Goal: Information Seeking & Learning: Learn about a topic

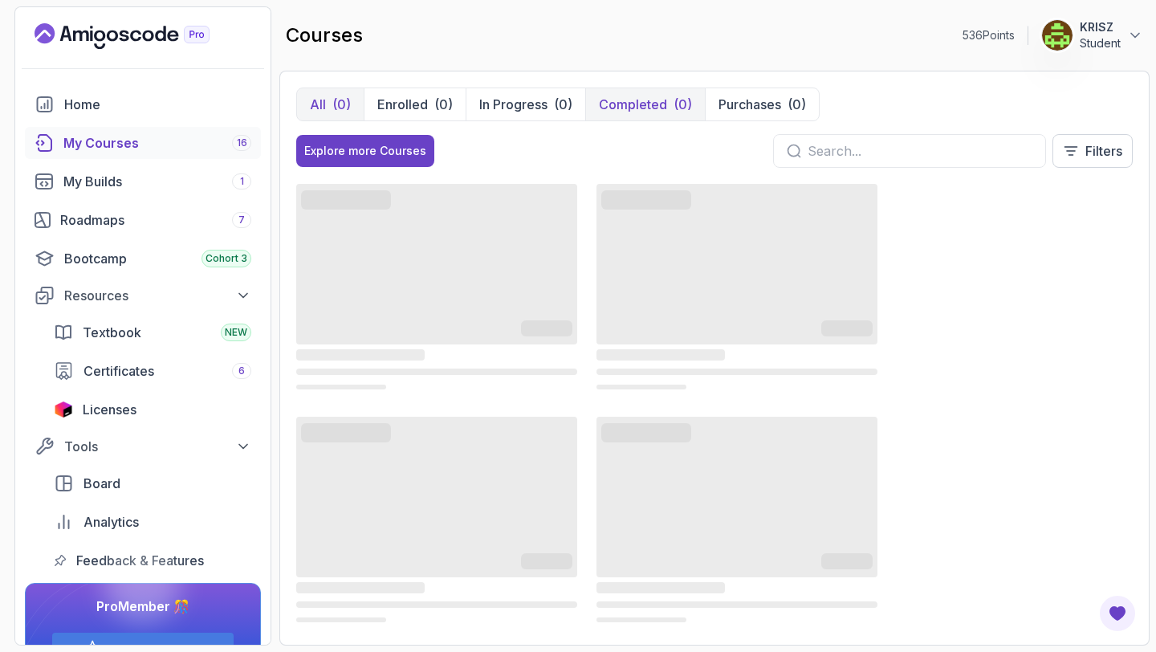
click at [662, 107] on p "Completed" at bounding box center [633, 104] width 68 height 19
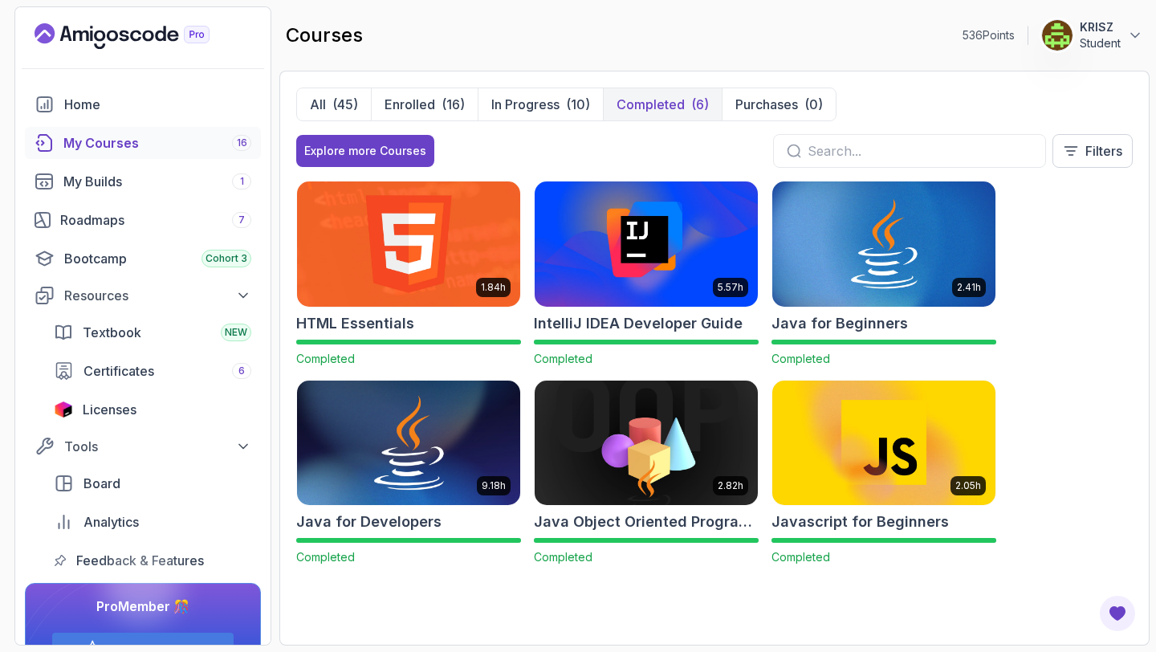
click at [428, 438] on img at bounding box center [408, 442] width 234 height 131
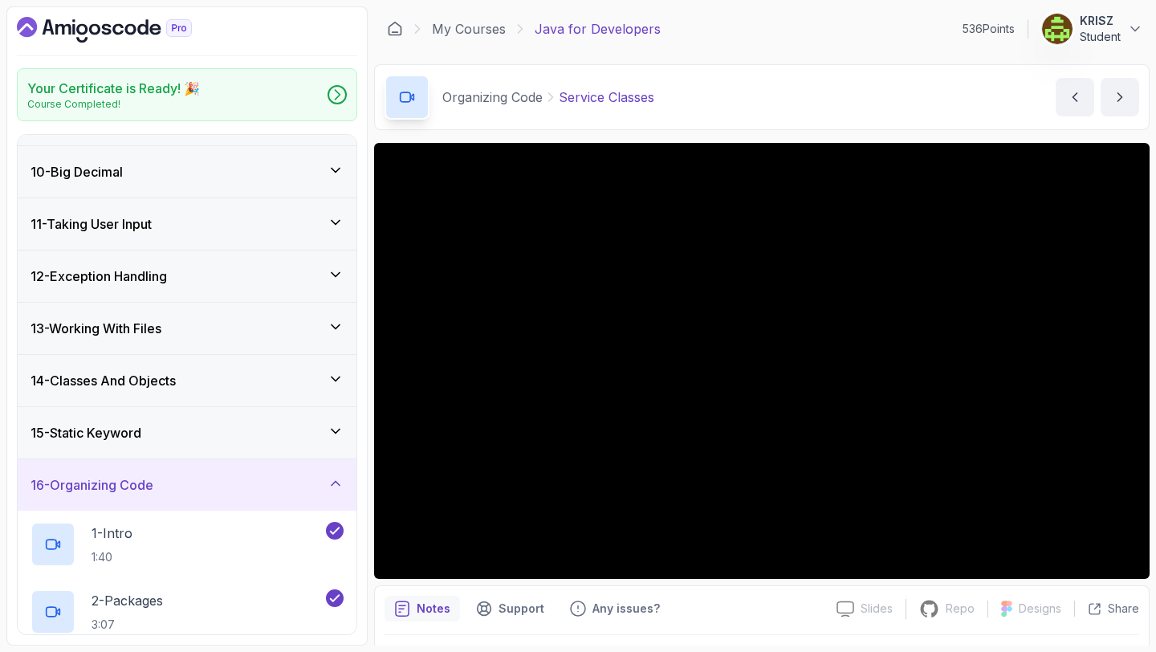
click at [312, 432] on div "15 - Static Keyword" at bounding box center [187, 432] width 313 height 19
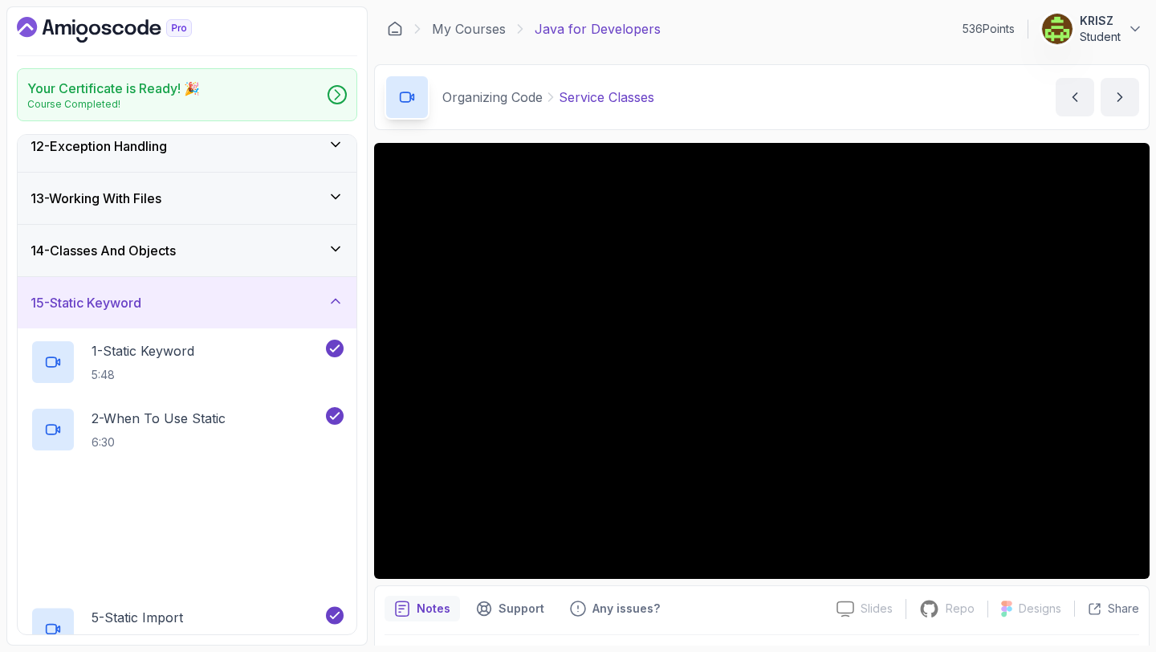
scroll to position [592, 0]
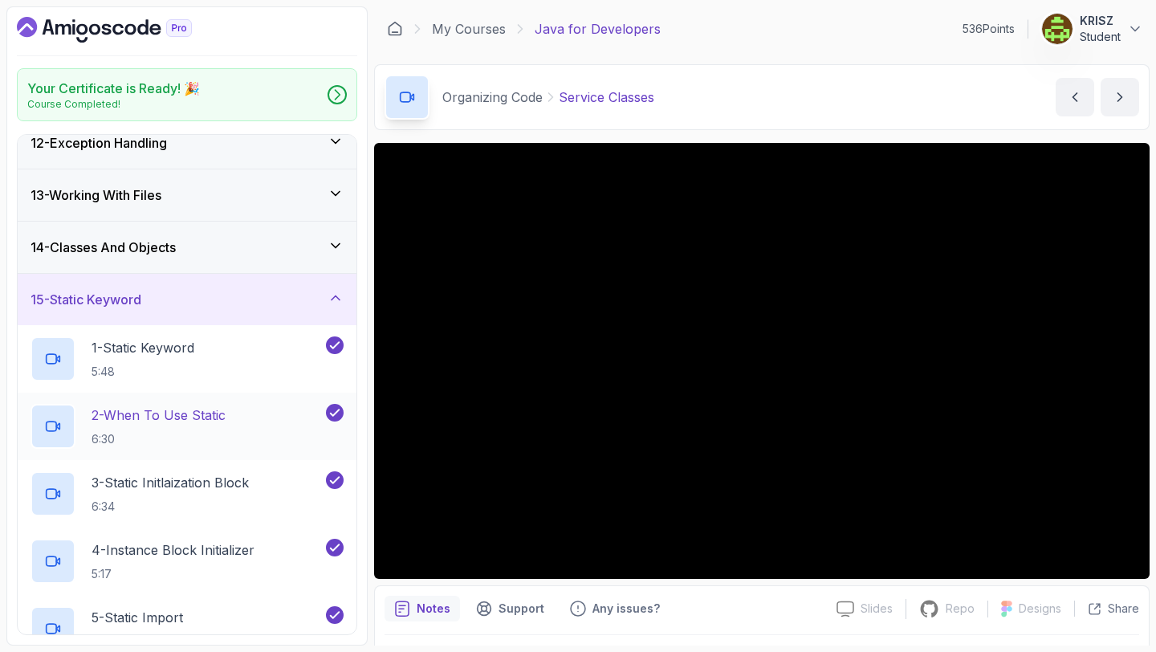
click at [254, 430] on div "2 - When To Use Static 6:30" at bounding box center [177, 426] width 292 height 45
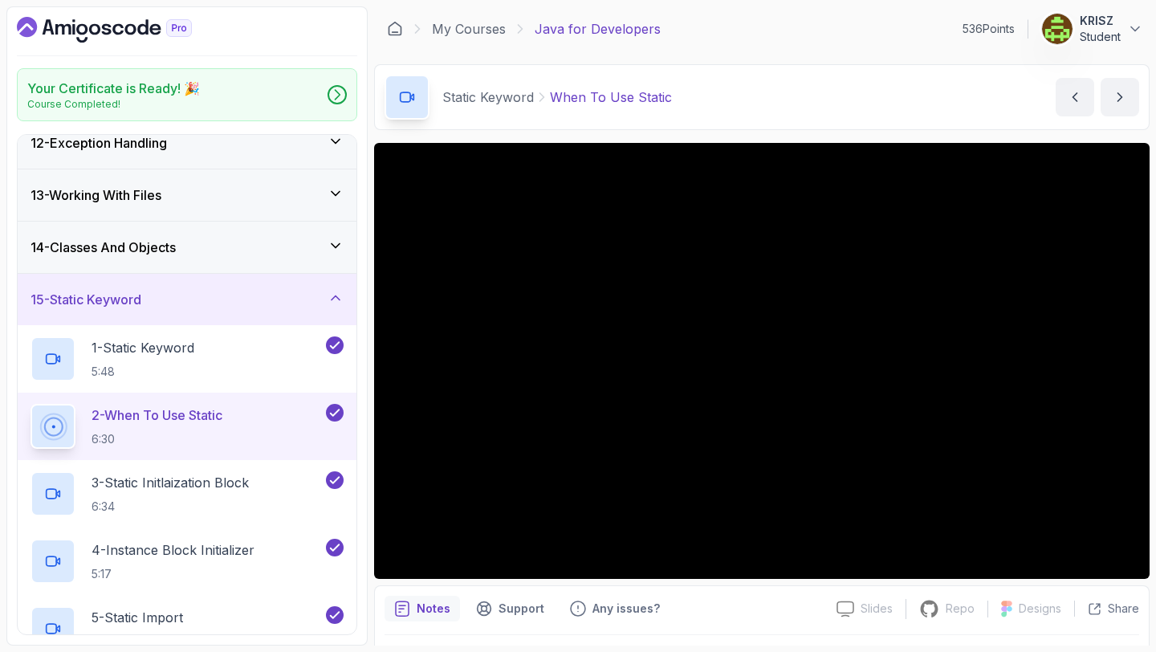
click at [31, 404] on button "2 - When To Use Static 6:30" at bounding box center [187, 426] width 313 height 45
click at [706, 599] on div "Notes Support Any issues?" at bounding box center [604, 609] width 439 height 26
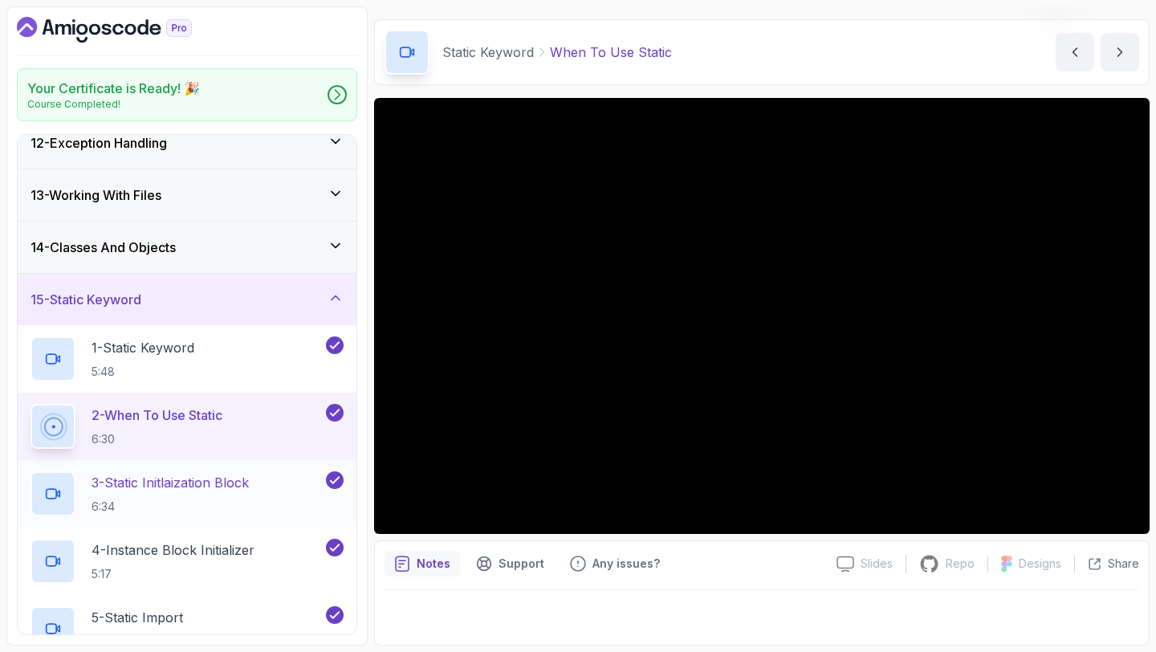
click at [210, 478] on p "3 - Static Initlaization Block" at bounding box center [170, 482] width 157 height 19
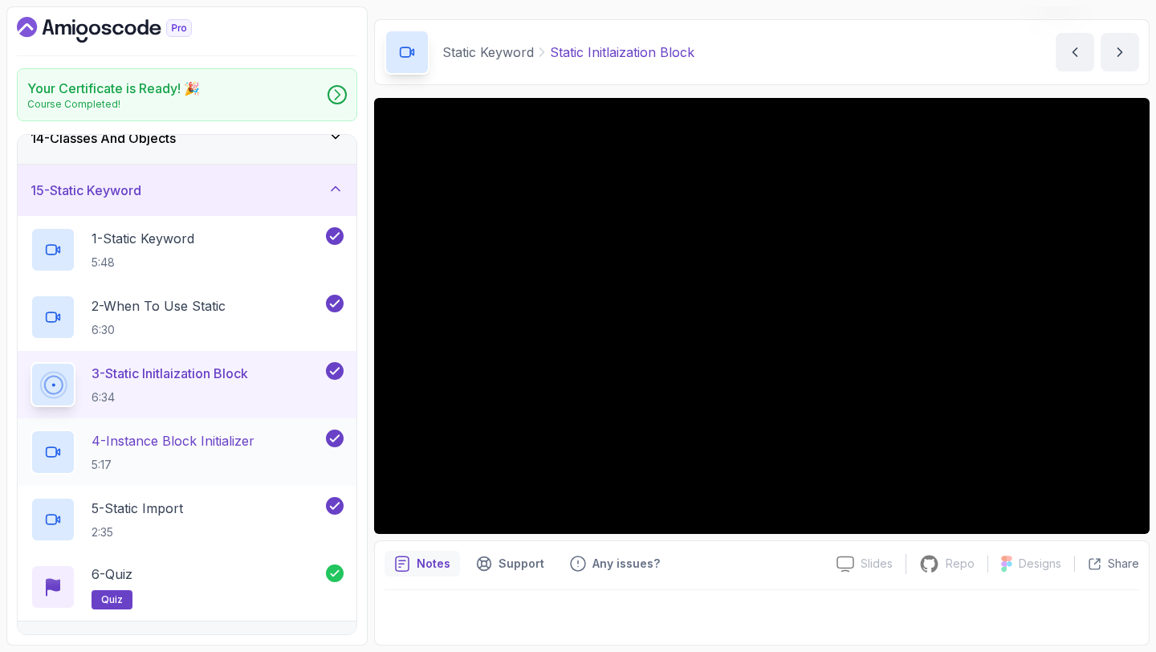
scroll to position [702, 0]
click at [238, 432] on p "4 - Instance Block Initializer" at bounding box center [173, 439] width 163 height 19
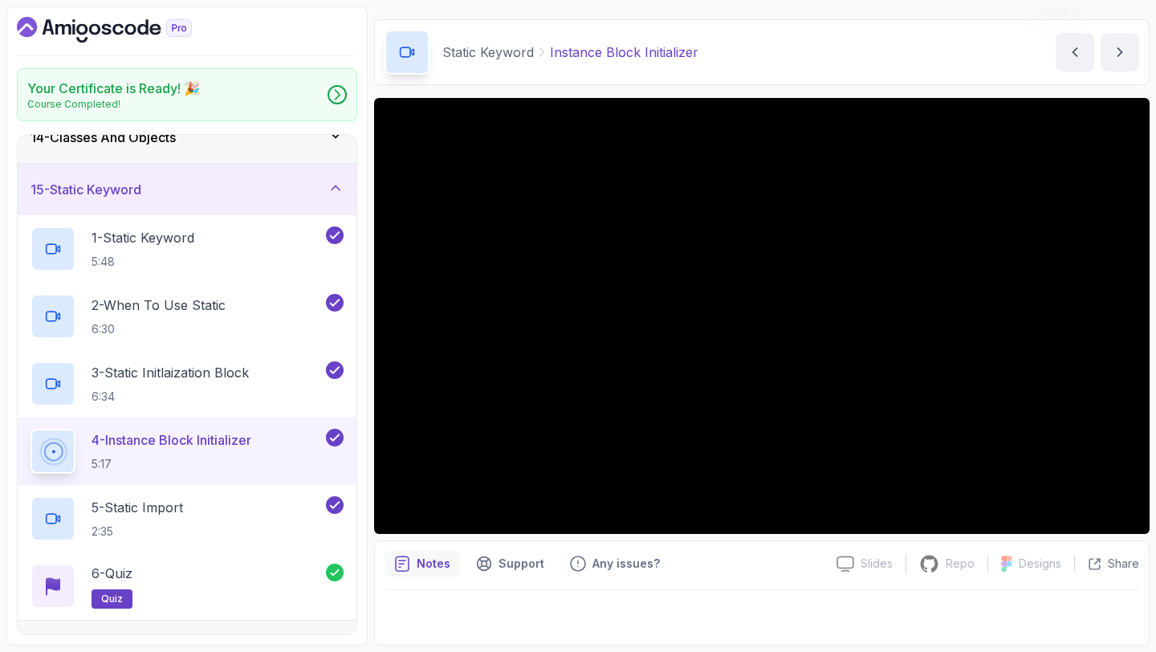
click at [31, 429] on button "4 - Instance Block Initializer 5:17" at bounding box center [187, 451] width 313 height 45
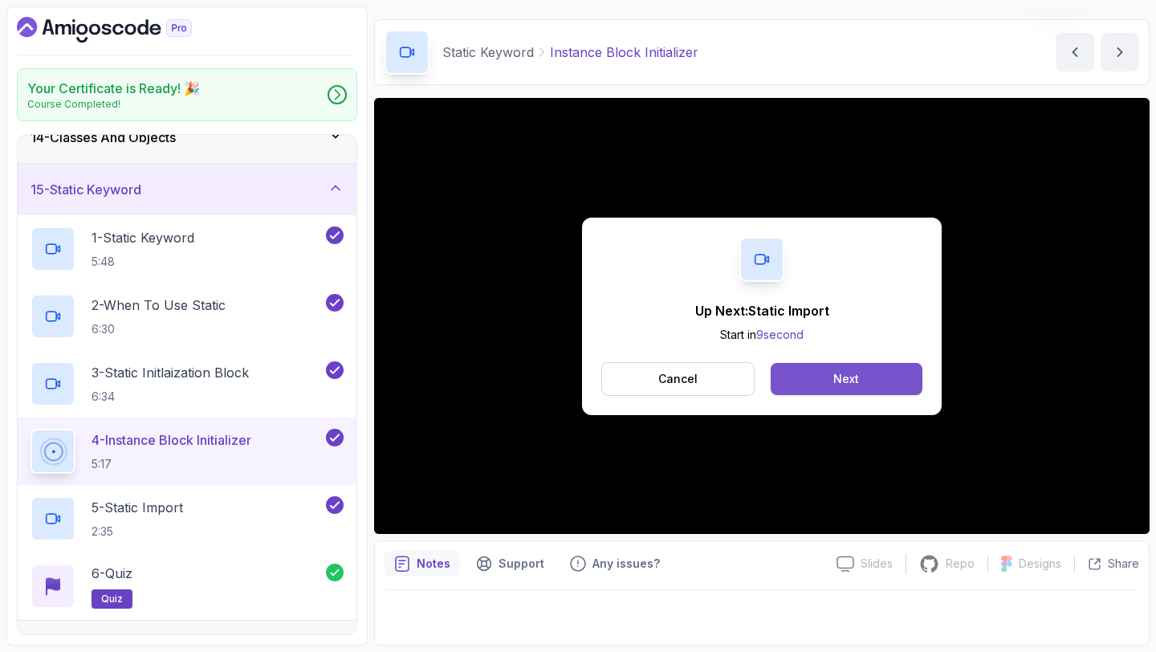
click at [844, 383] on div "Next" at bounding box center [846, 379] width 26 height 16
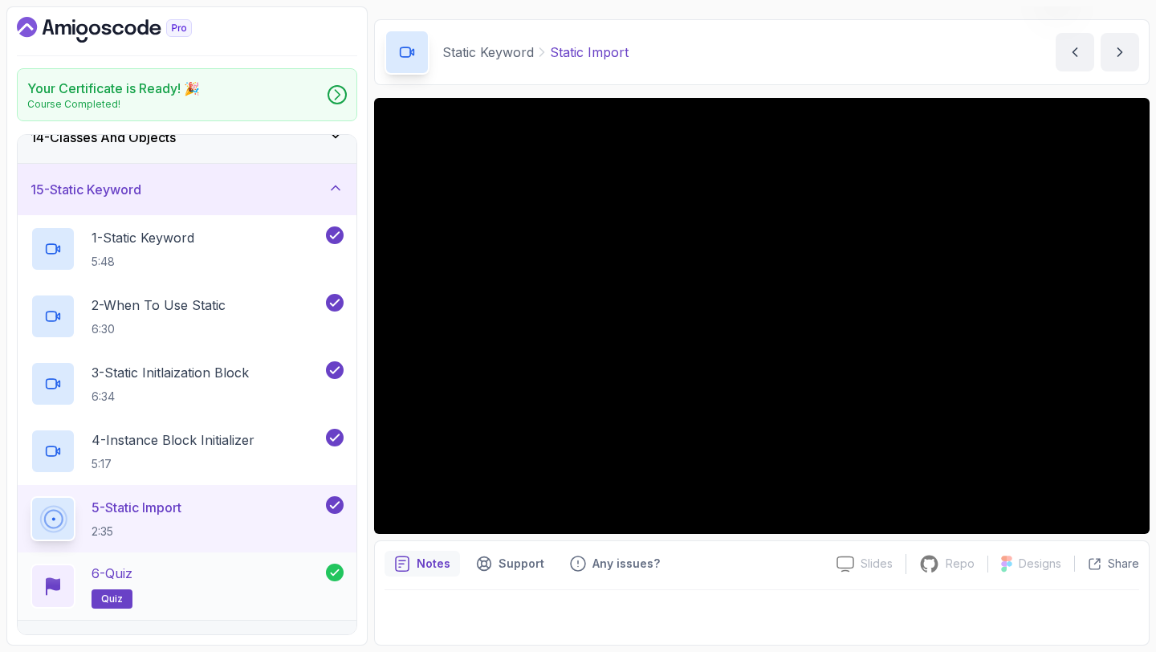
click at [235, 576] on div "6 - Quiz quiz" at bounding box center [178, 586] width 295 height 45
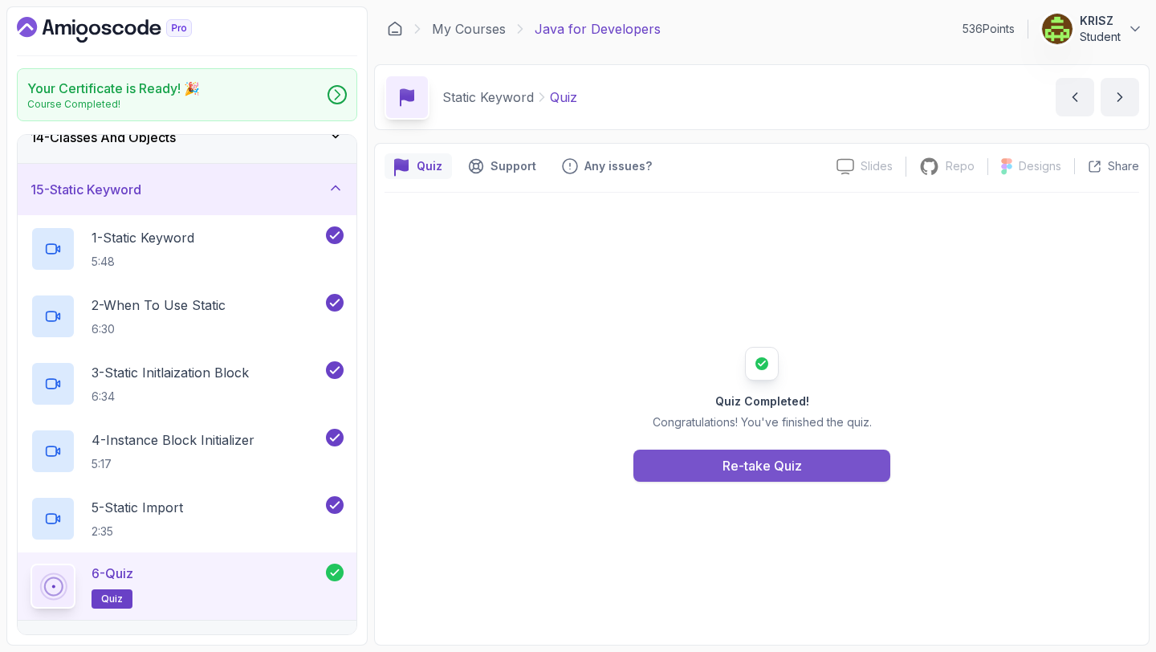
click at [690, 458] on button "Re-take Quiz" at bounding box center [761, 466] width 257 height 32
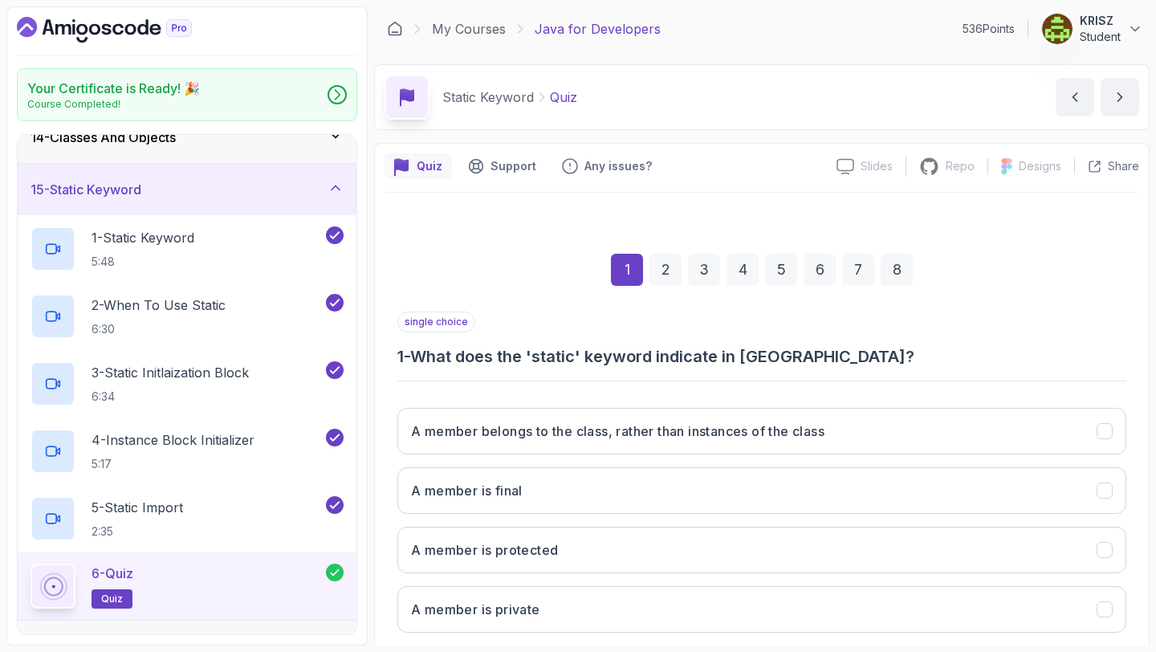
scroll to position [91, 0]
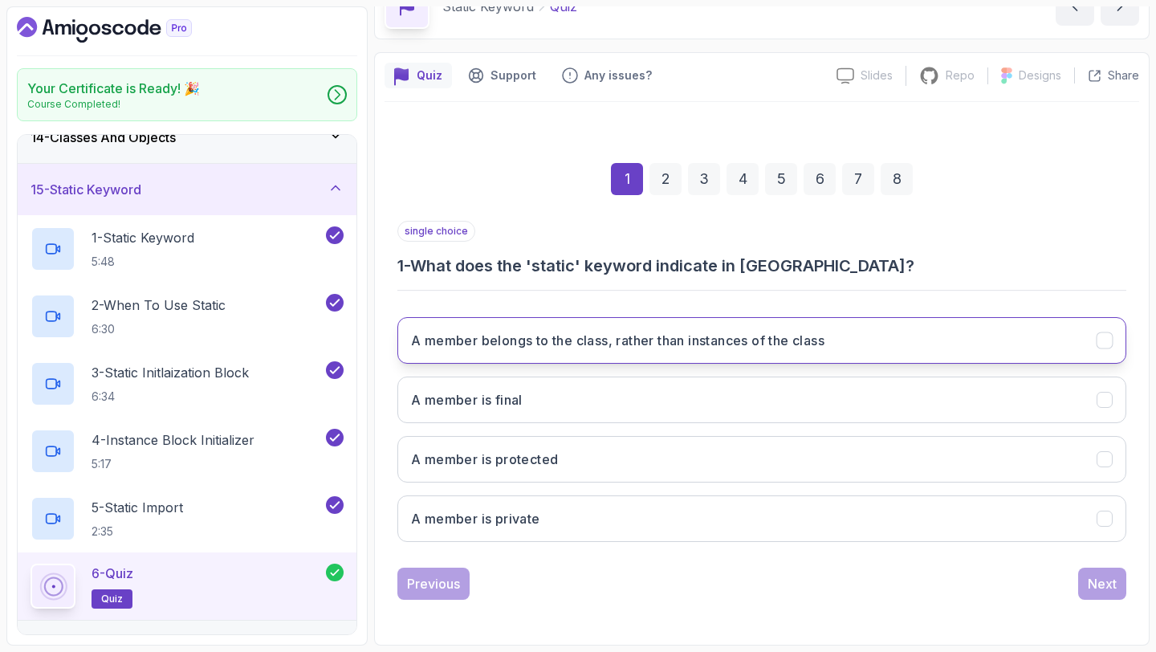
click at [600, 338] on h3 "A member belongs to the class, rather than instances of the class" at bounding box center [617, 340] width 413 height 19
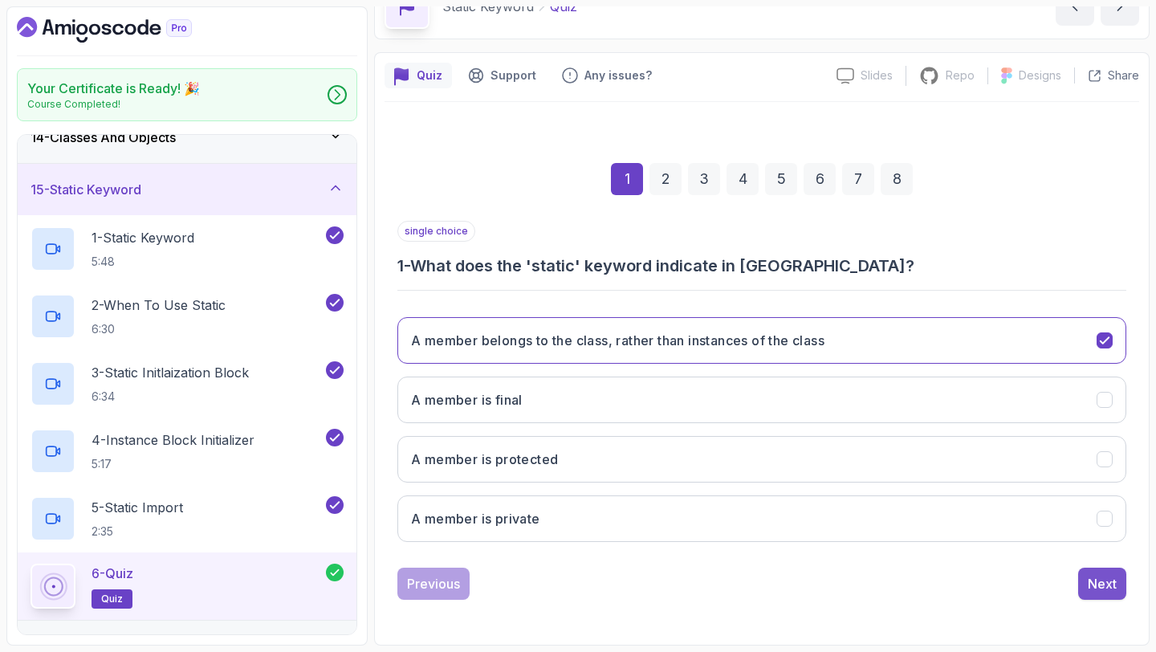
click at [1102, 585] on div "Next" at bounding box center [1102, 583] width 29 height 19
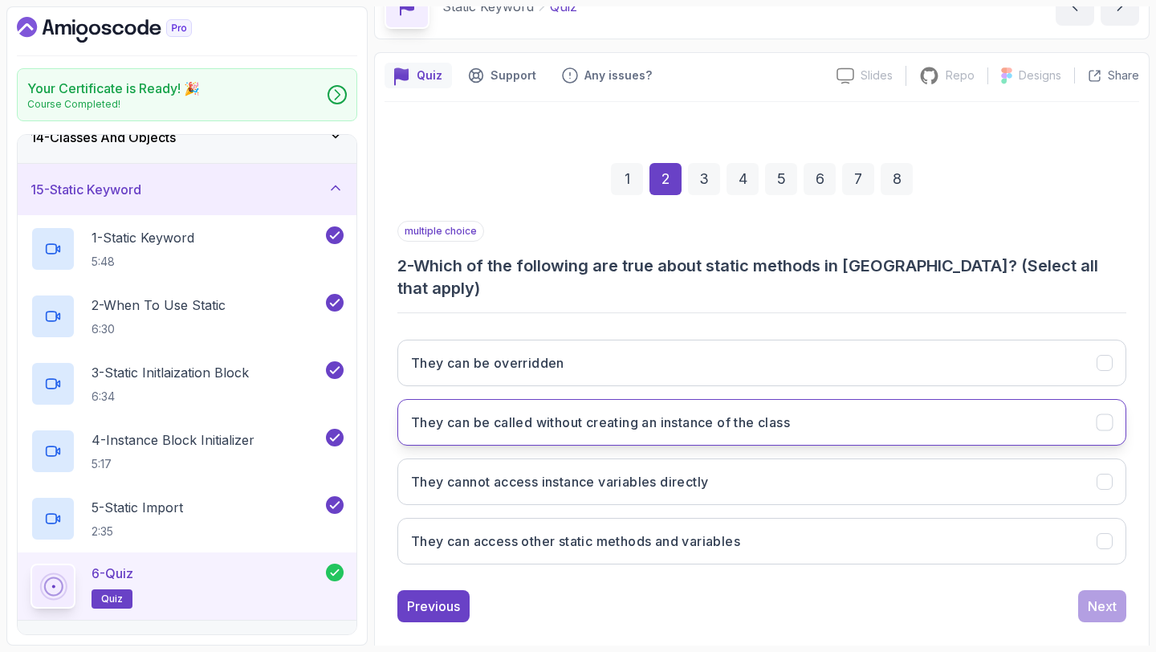
click at [770, 413] on h3 "They can be called without creating an instance of the class" at bounding box center [600, 422] width 379 height 19
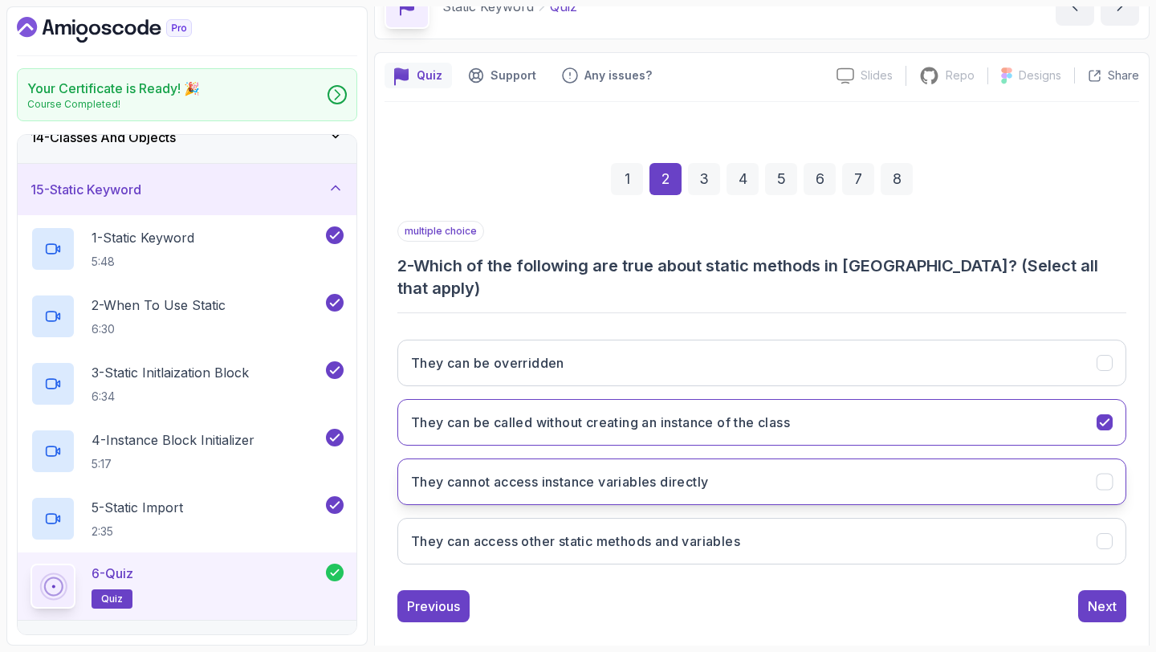
click at [711, 458] on button "They cannot access instance variables directly" at bounding box center [761, 481] width 729 height 47
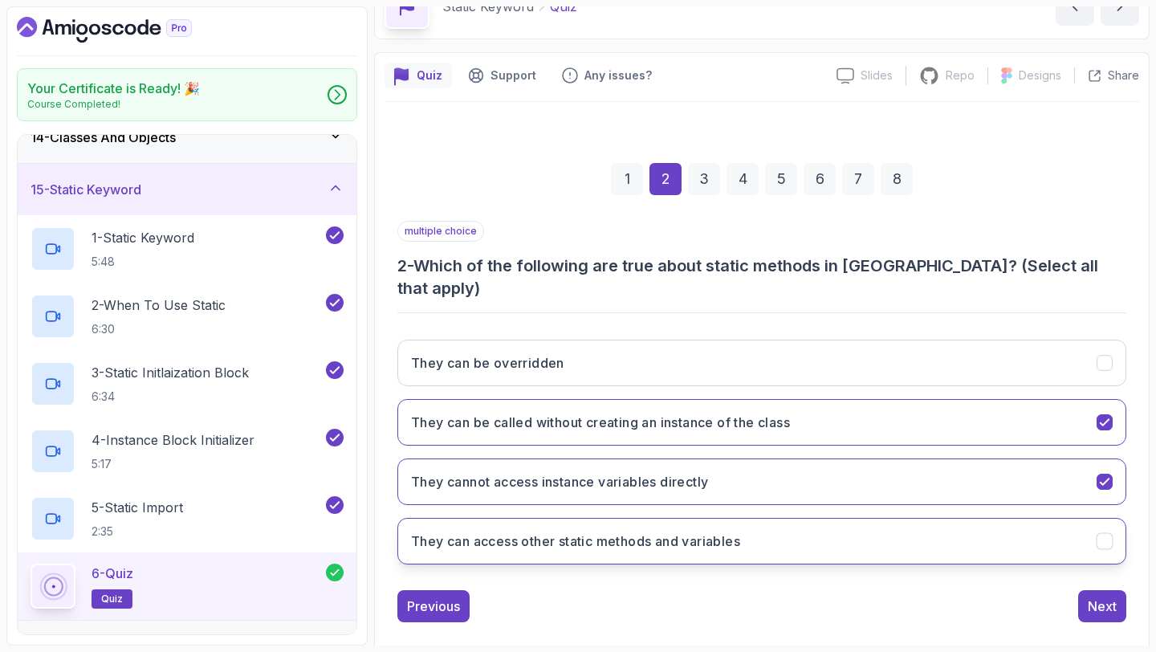
click at [752, 531] on button "They can access other static methods and variables" at bounding box center [761, 541] width 729 height 47
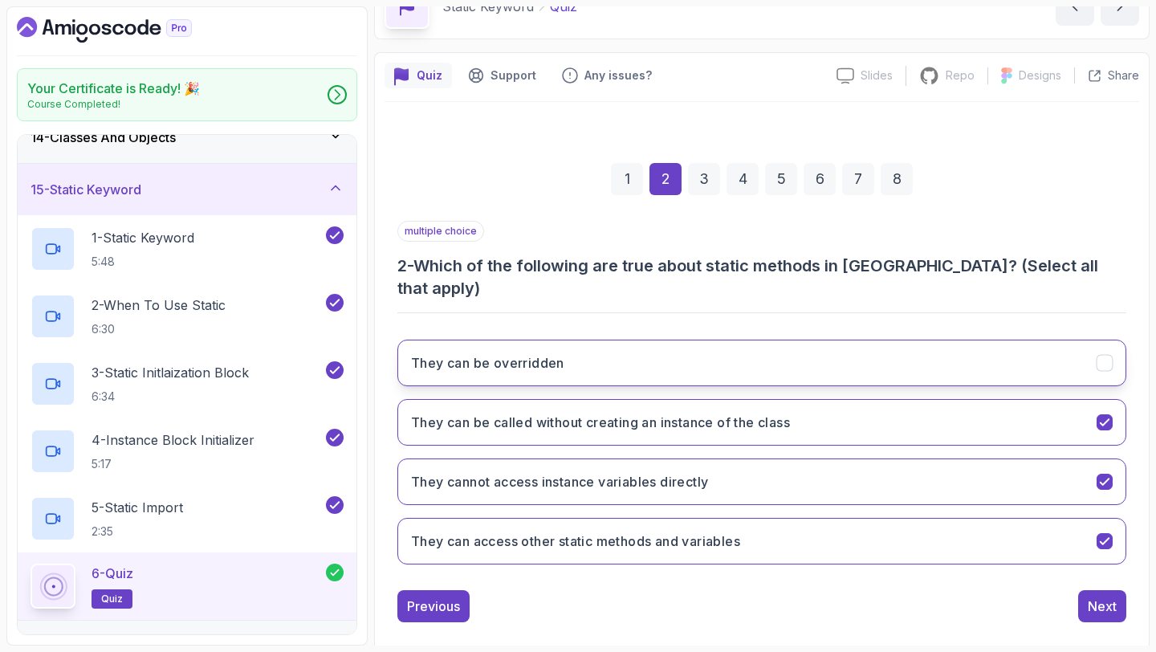
click at [798, 357] on button "They can be overridden" at bounding box center [761, 363] width 729 height 47
click at [1094, 597] on div "Next" at bounding box center [1102, 606] width 29 height 19
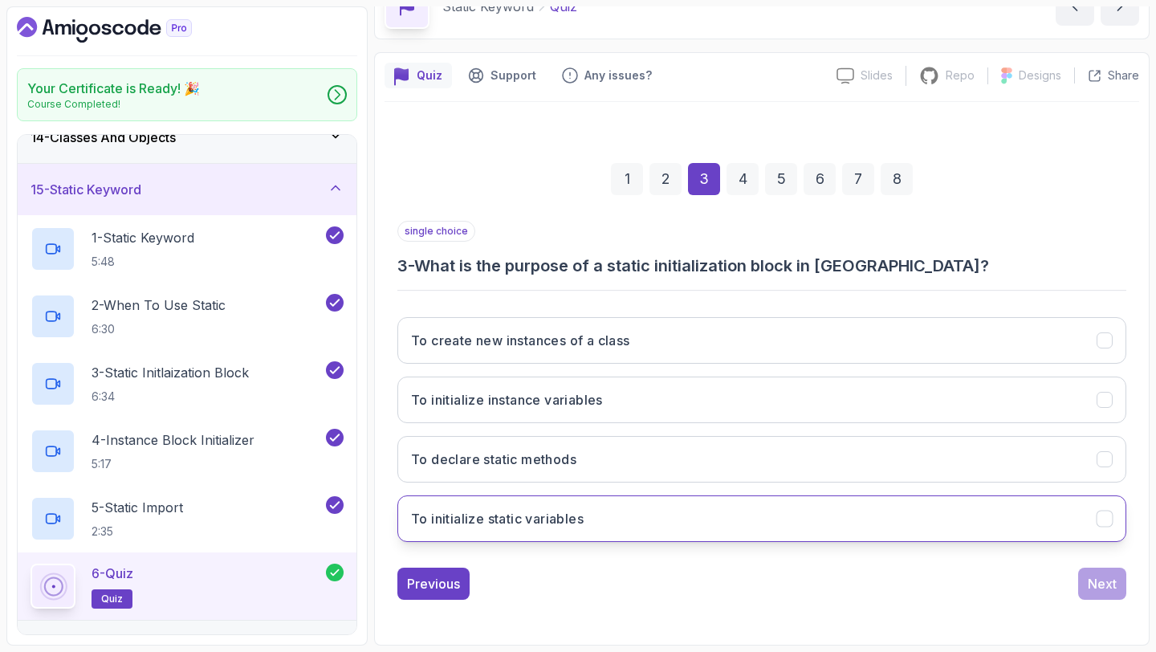
click at [729, 519] on button "To initialize static variables" at bounding box center [761, 518] width 729 height 47
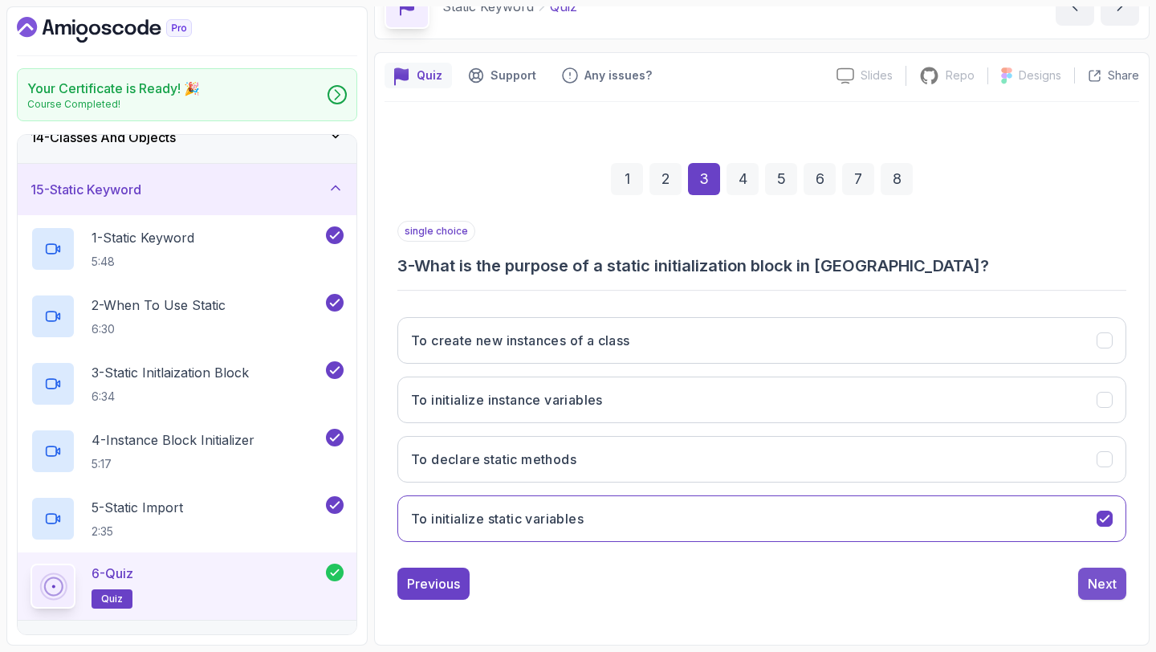
click at [1102, 580] on div "Next" at bounding box center [1102, 583] width 29 height 19
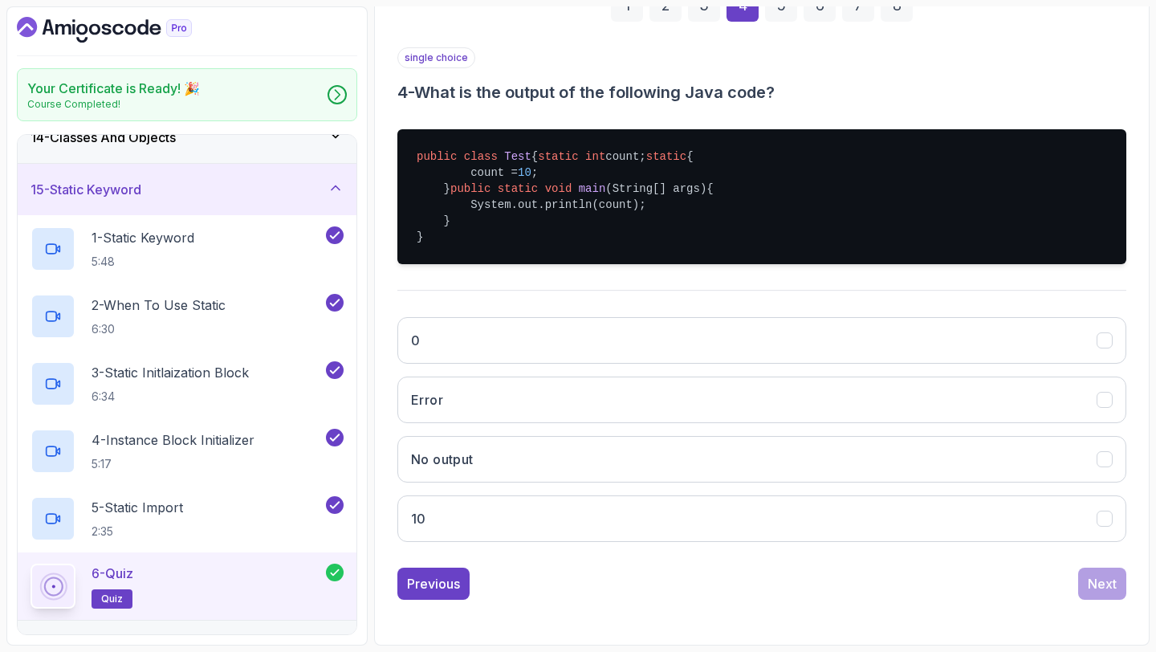
scroll to position [283, 0]
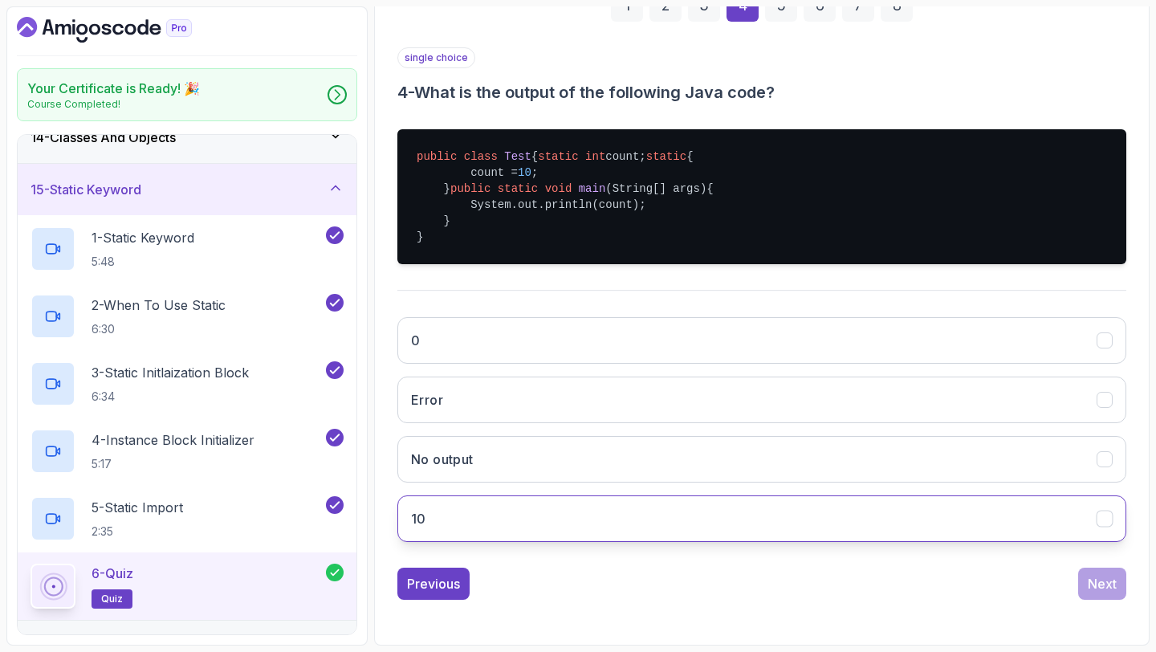
click at [629, 542] on button "10" at bounding box center [761, 518] width 729 height 47
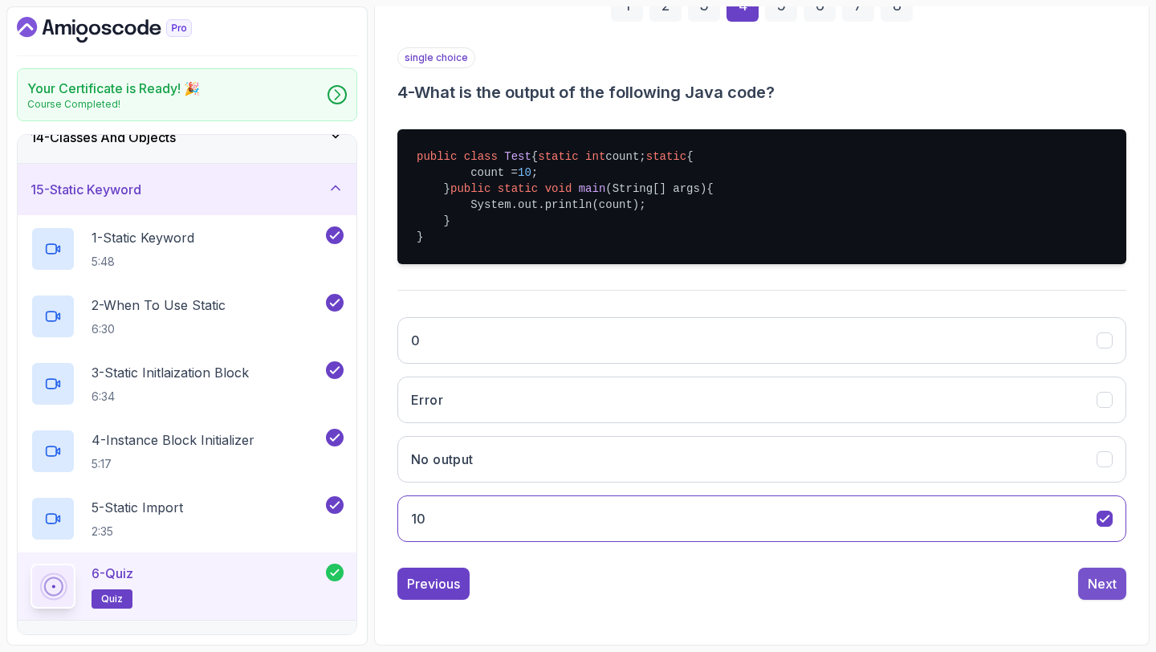
click at [1090, 600] on button "Next" at bounding box center [1102, 584] width 48 height 32
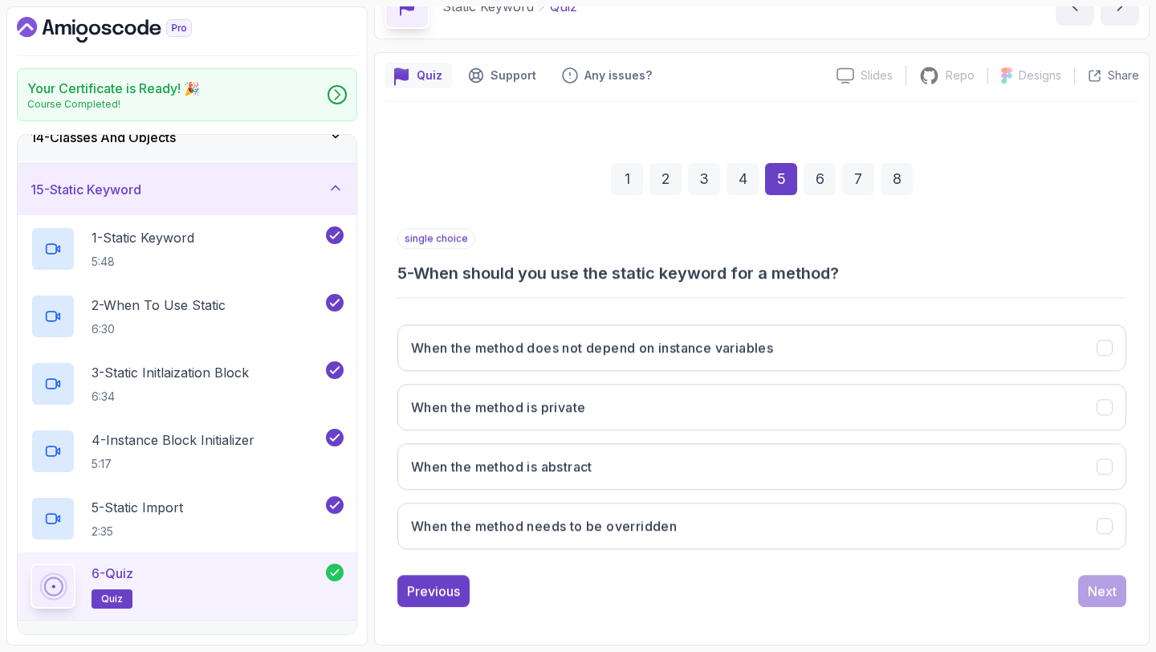
scroll to position [91, 0]
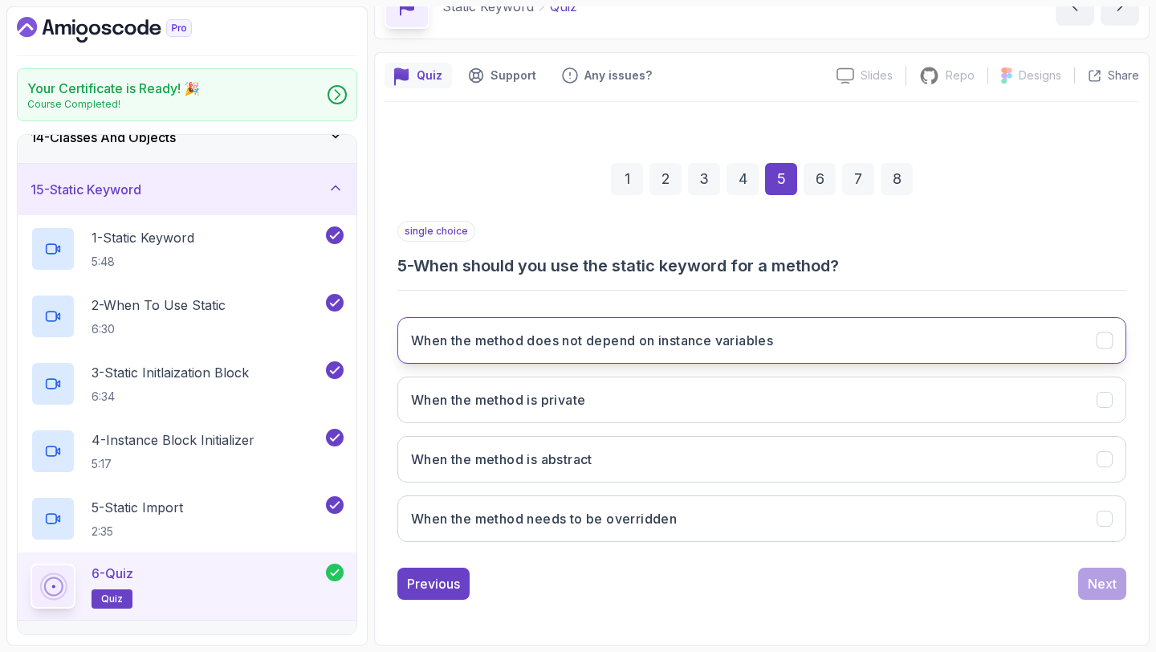
click at [756, 356] on button "When the method does not depend on instance variables" at bounding box center [761, 340] width 729 height 47
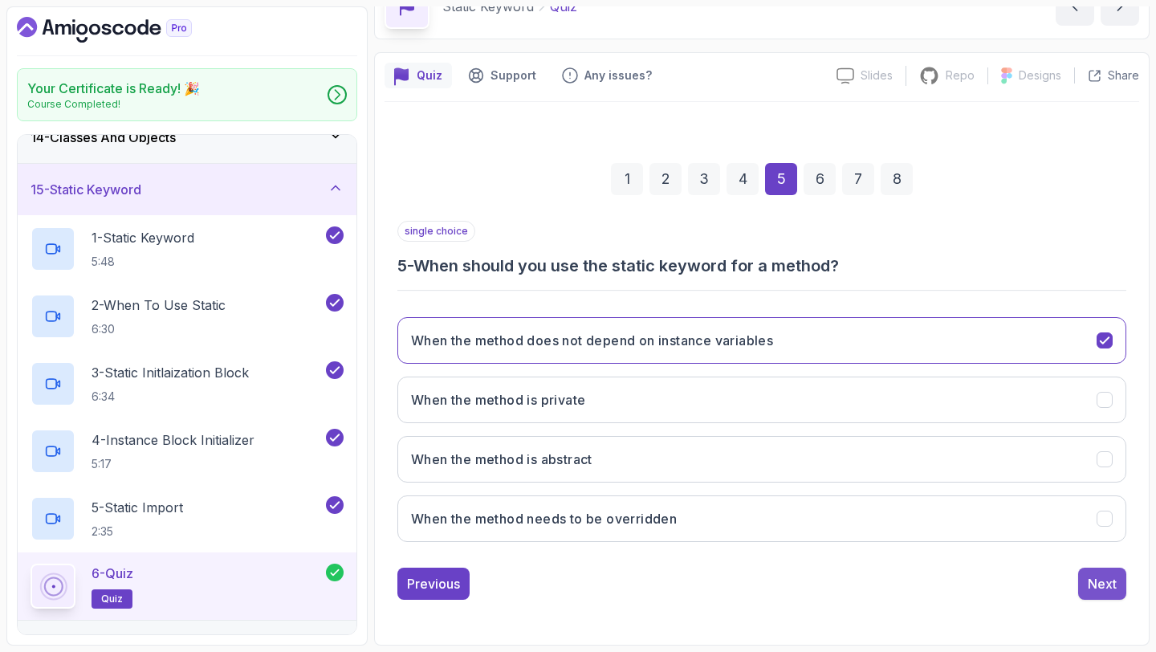
click at [1103, 572] on button "Next" at bounding box center [1102, 584] width 48 height 32
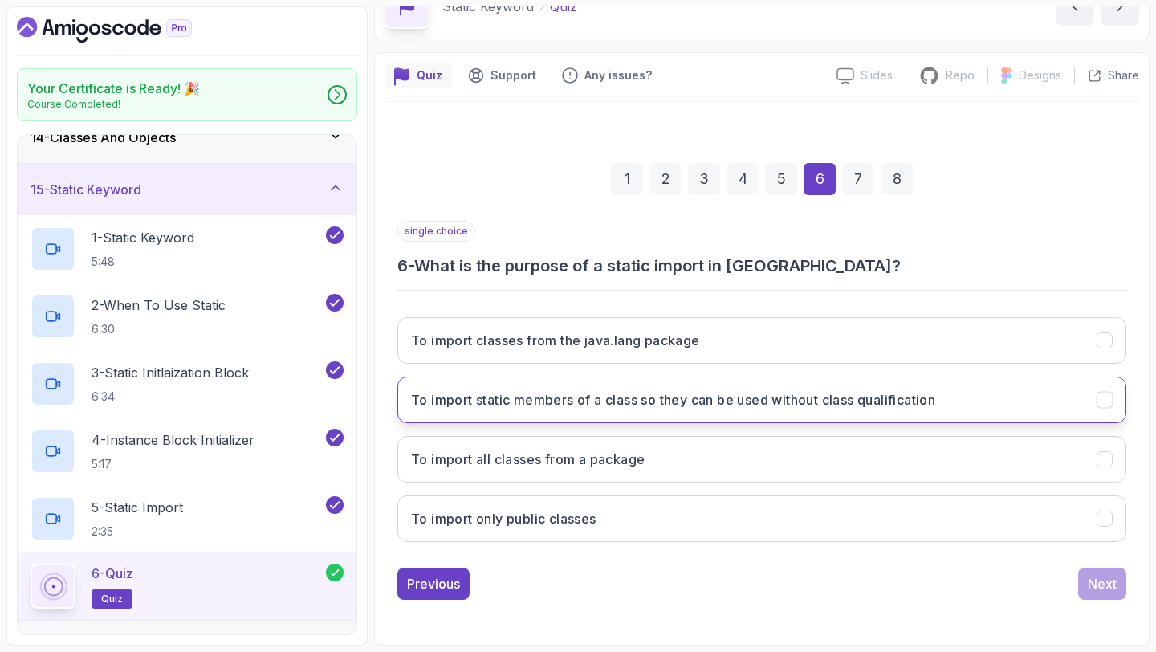
click at [790, 415] on button "To import static members of a class so they can be used without class qualifica…" at bounding box center [761, 400] width 729 height 47
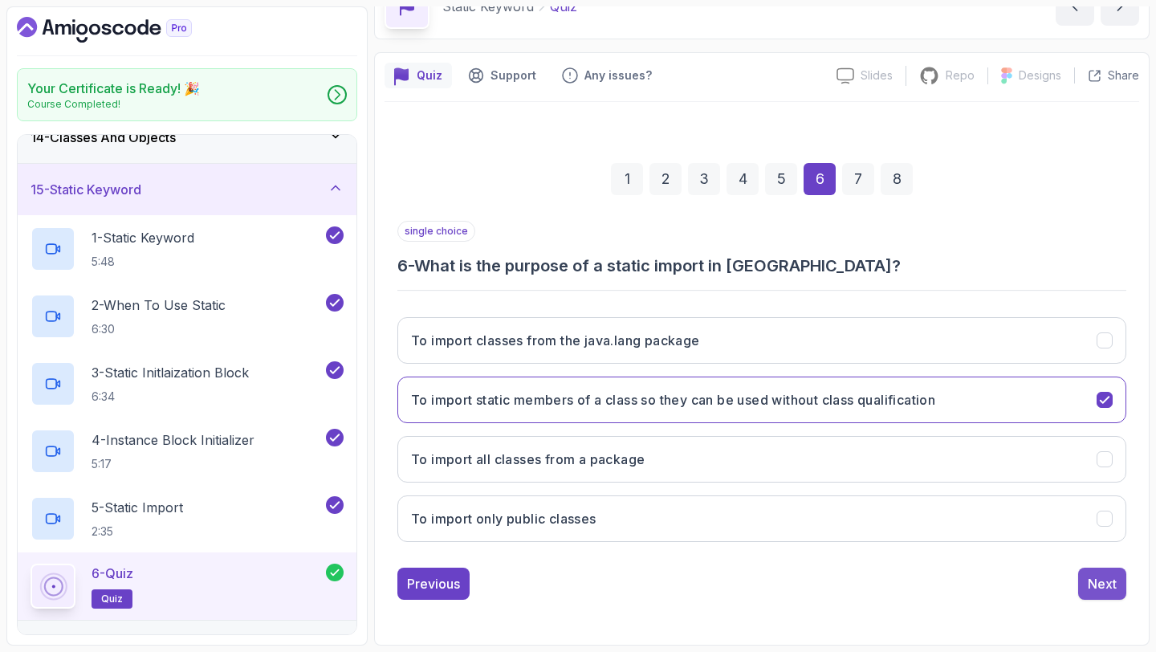
click at [1120, 585] on button "Next" at bounding box center [1102, 584] width 48 height 32
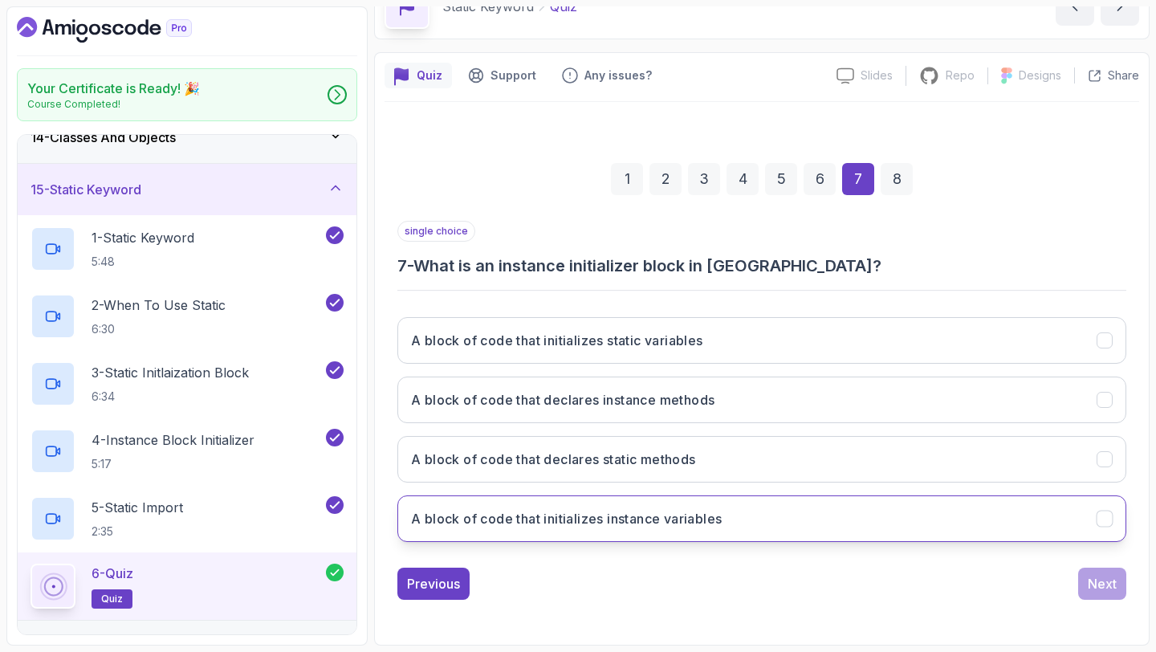
click at [764, 530] on button "A block of code that initializes instance variables" at bounding box center [761, 518] width 729 height 47
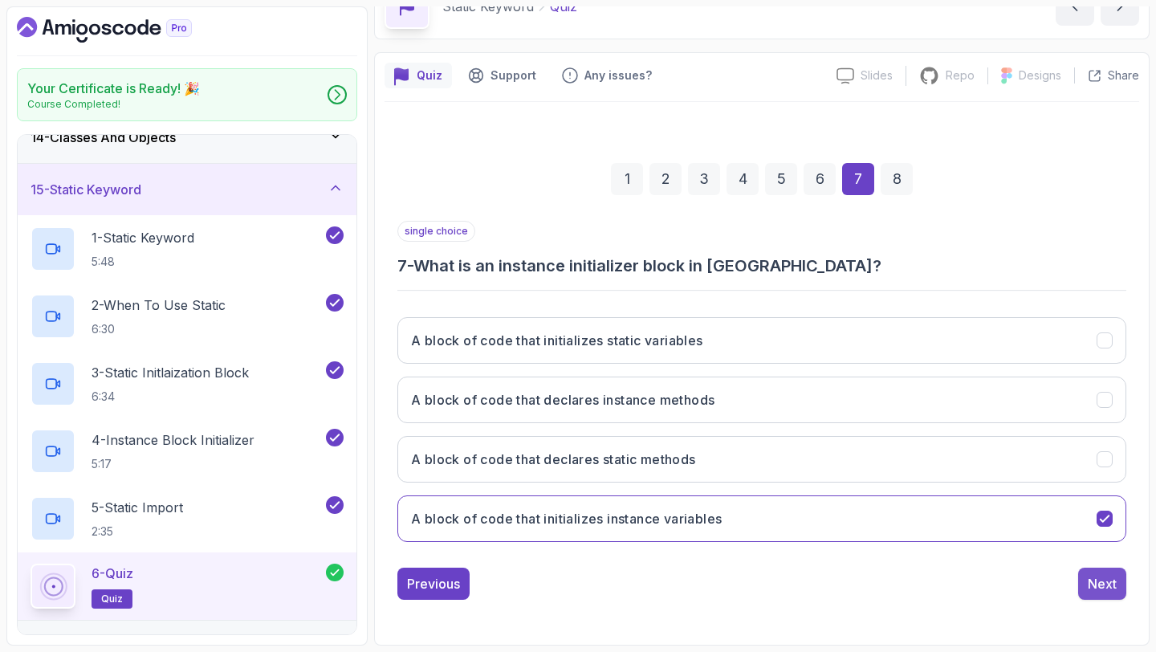
click at [1095, 575] on div "Next" at bounding box center [1102, 583] width 29 height 19
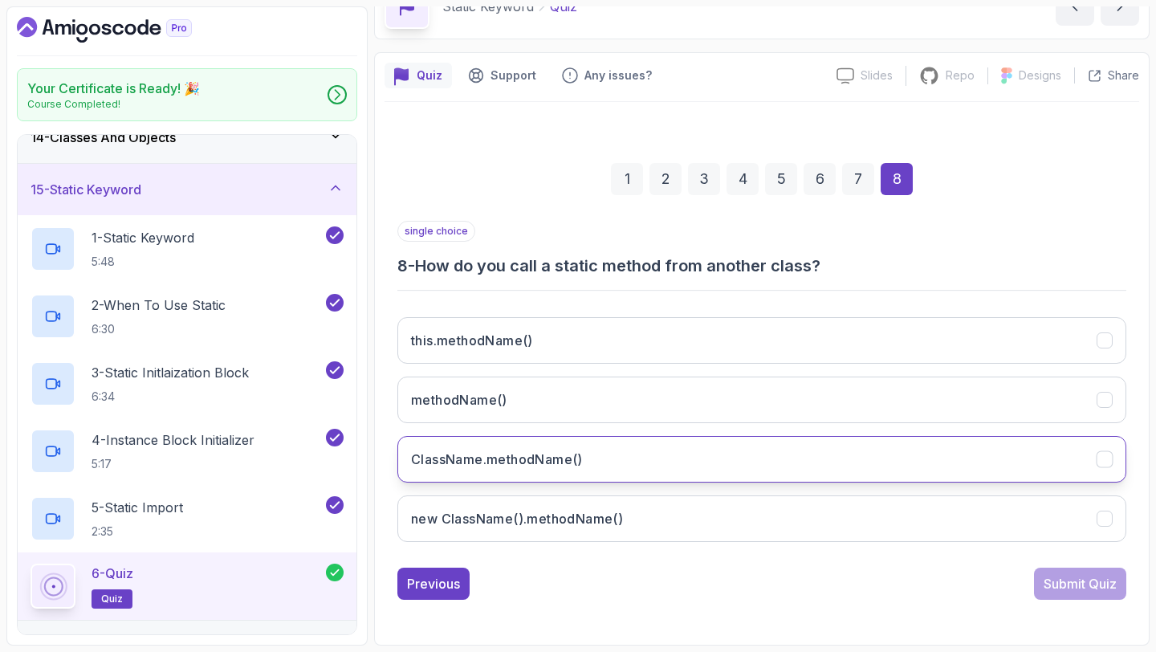
click at [615, 446] on button "ClassName.methodName()" at bounding box center [761, 459] width 729 height 47
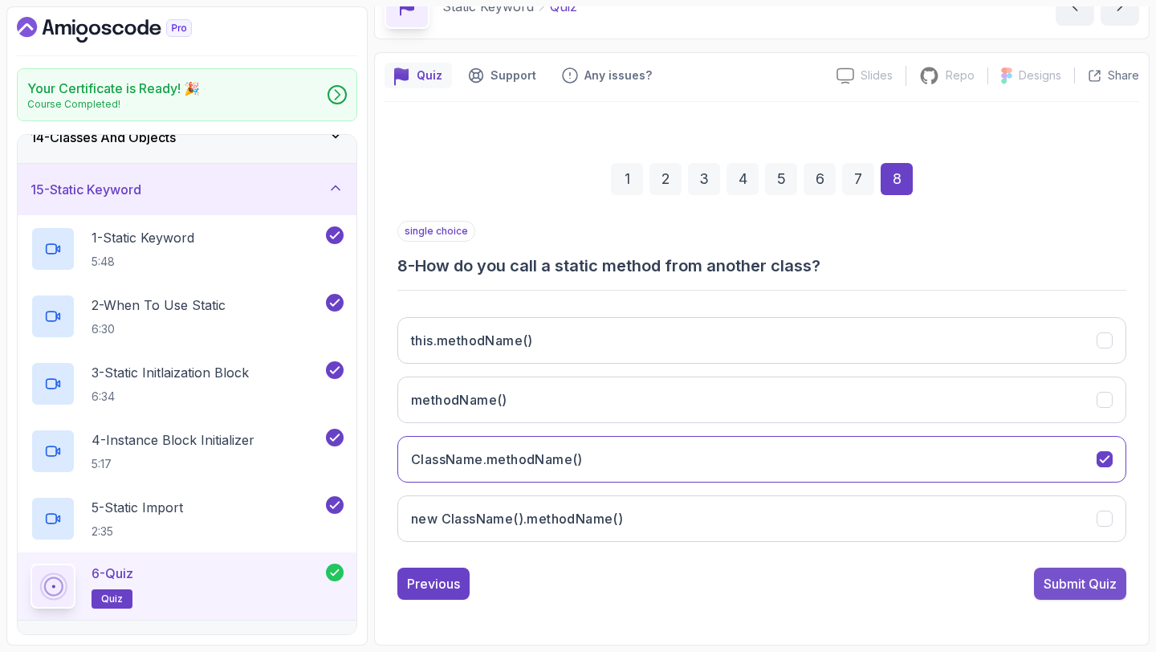
click at [1049, 573] on button "Submit Quiz" at bounding box center [1080, 584] width 92 height 32
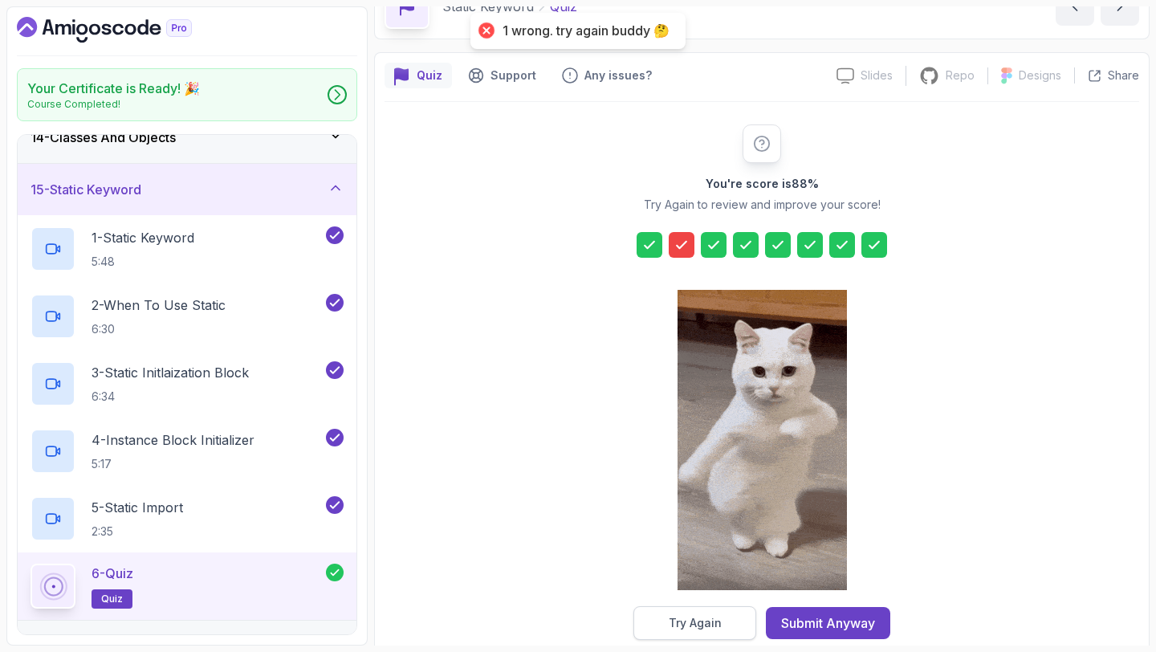
click at [690, 621] on div "Try Again" at bounding box center [695, 623] width 53 height 16
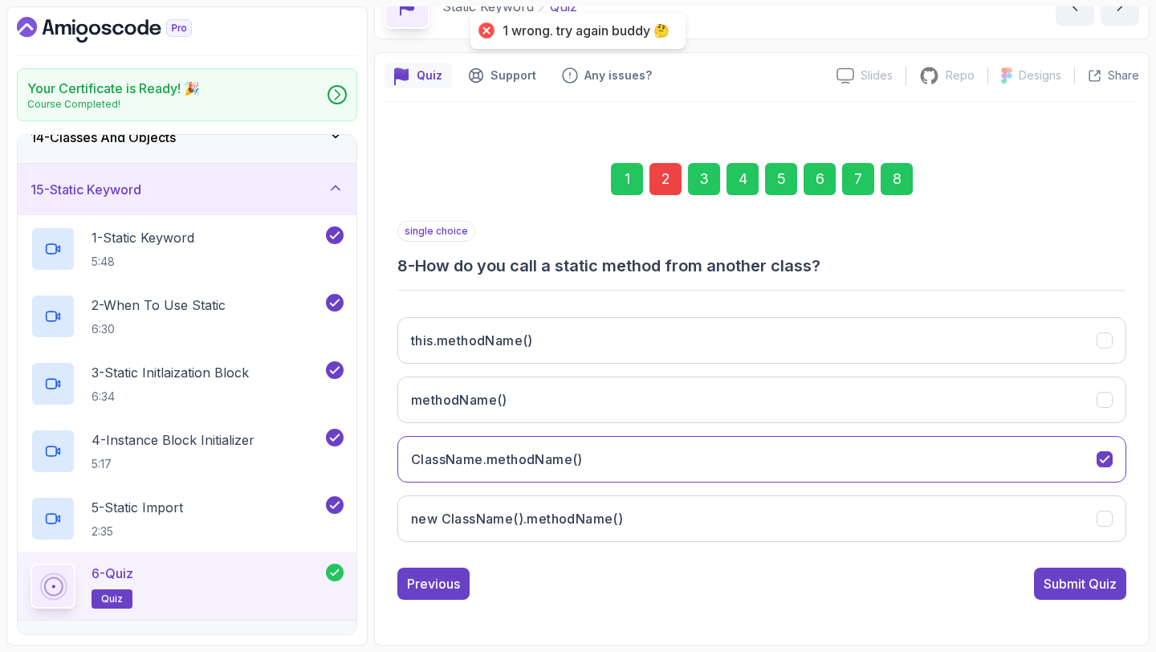
click at [656, 180] on div "2" at bounding box center [666, 179] width 32 height 32
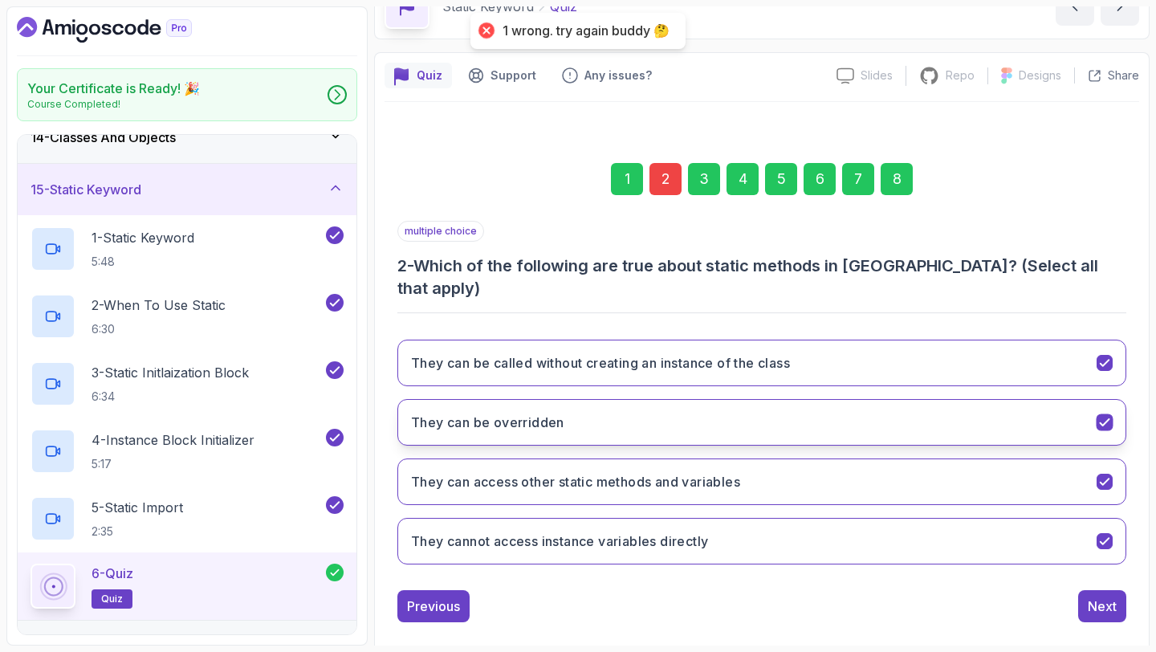
click at [680, 399] on button "They can be overridden" at bounding box center [761, 422] width 729 height 47
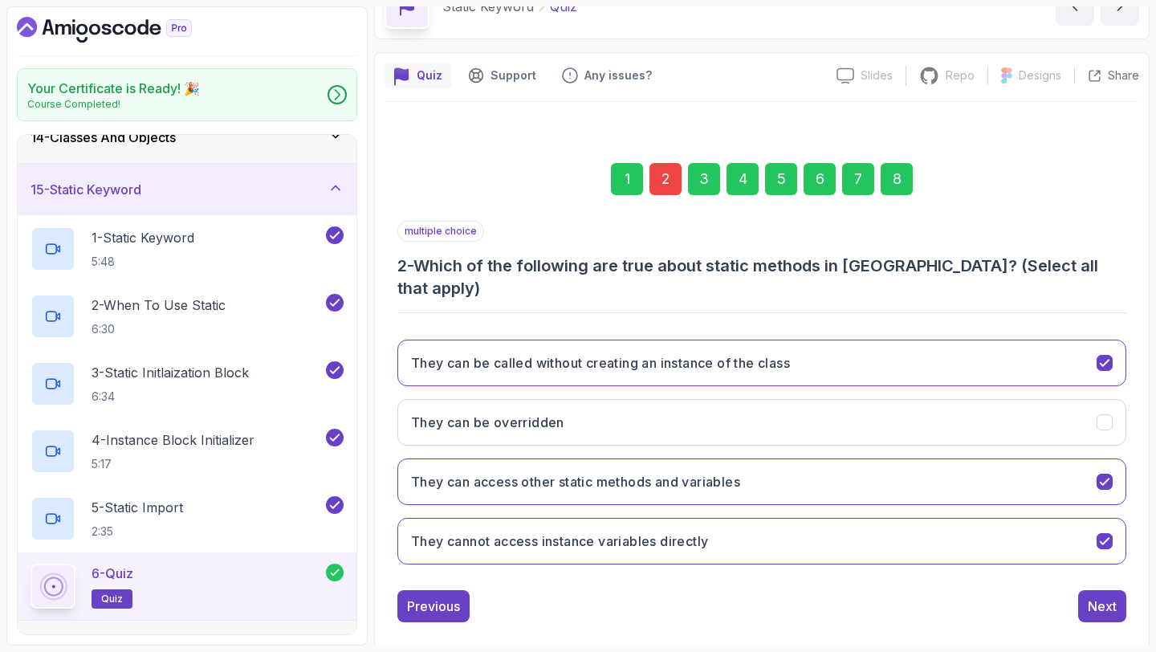
click at [1130, 587] on div "1 2 3 4 5 6 7 8 multiple choice 2 - Which of the following are true about stati…" at bounding box center [762, 379] width 755 height 511
click at [1114, 597] on div "Next" at bounding box center [1102, 606] width 29 height 19
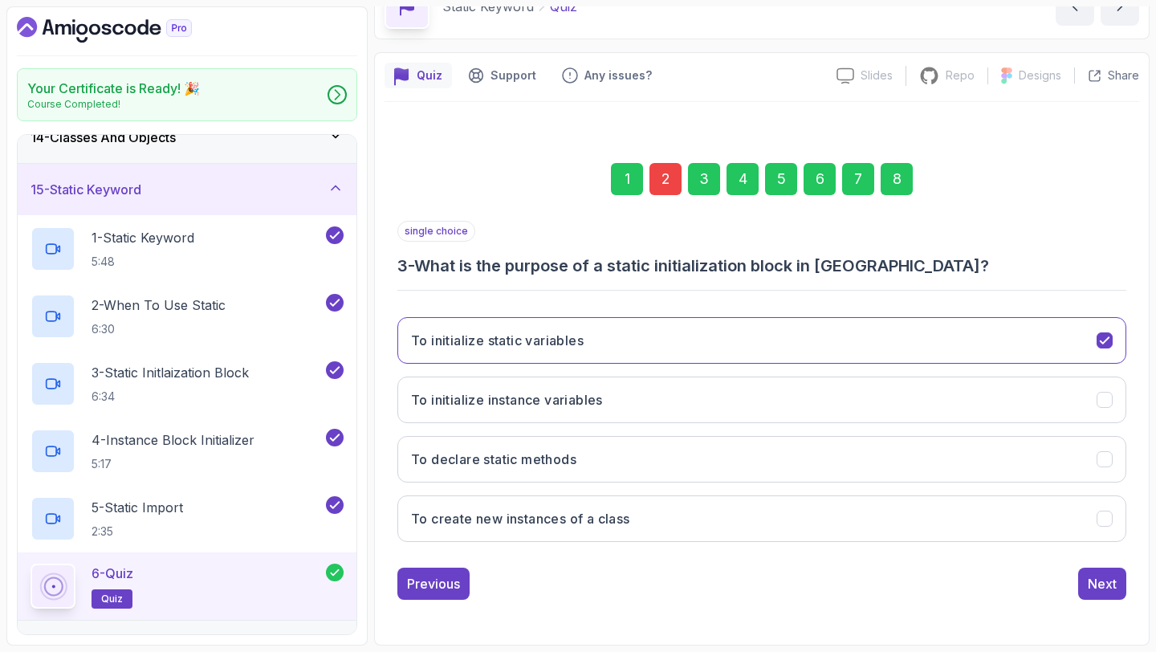
click at [1126, 594] on div "1 2 3 4 5 6 7 8 single choice 3 - What is the purpose of a static initializatio…" at bounding box center [762, 368] width 755 height 488
click at [897, 175] on div "8" at bounding box center [897, 179] width 32 height 32
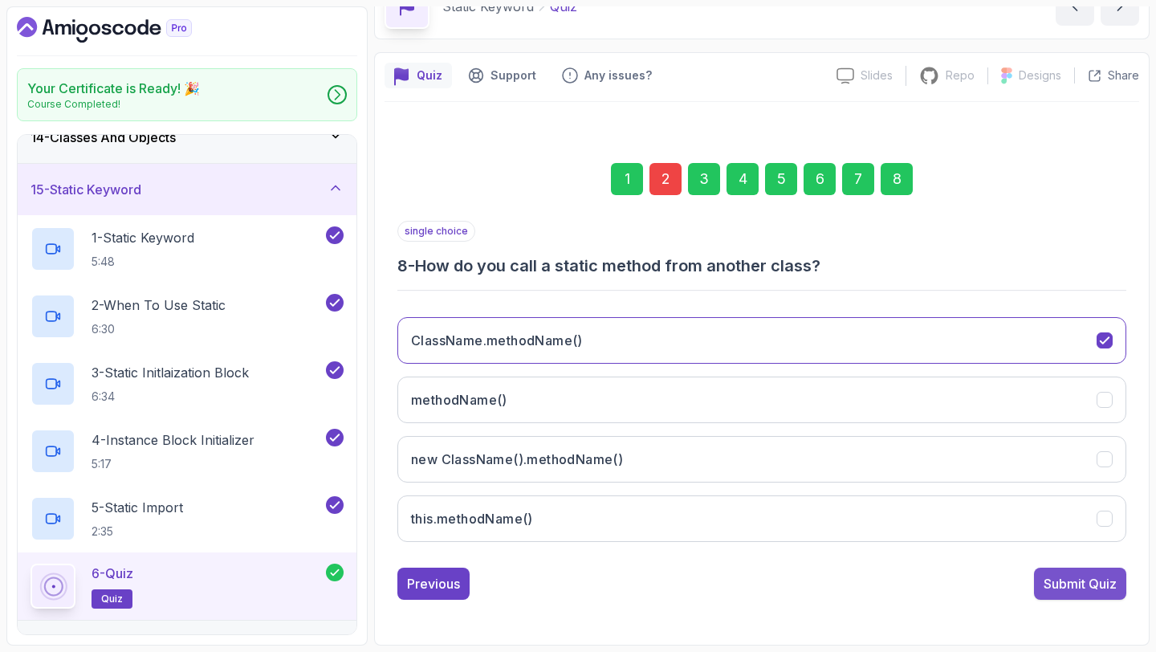
click at [1071, 593] on div "Submit Quiz" at bounding box center [1080, 583] width 73 height 19
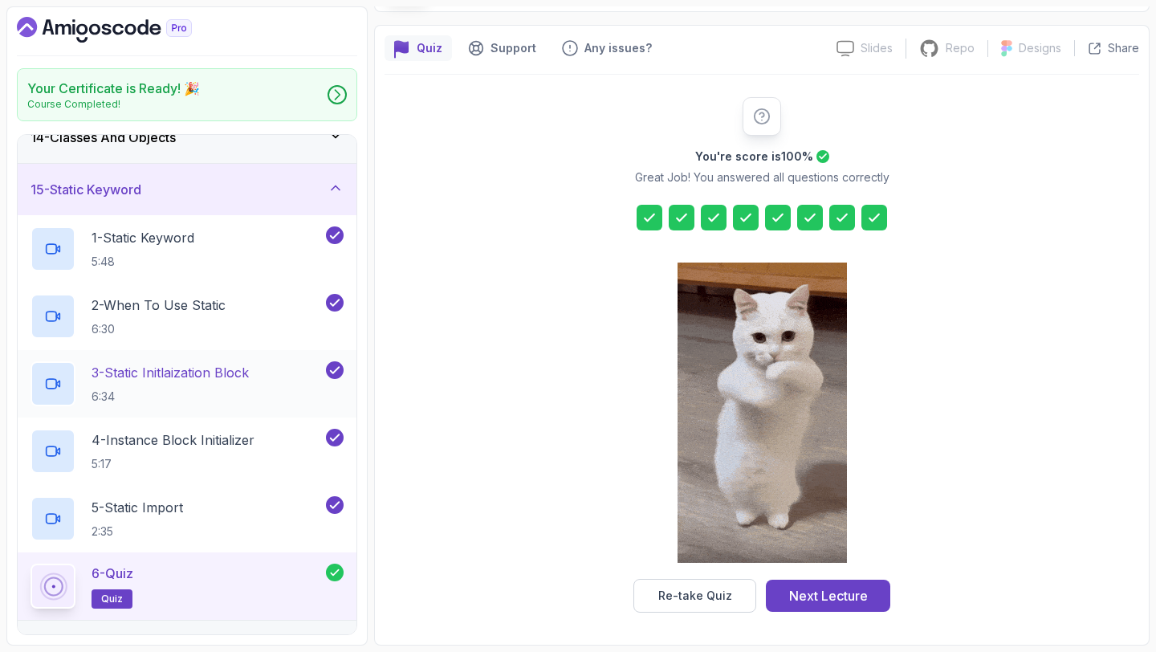
scroll to position [896, 0]
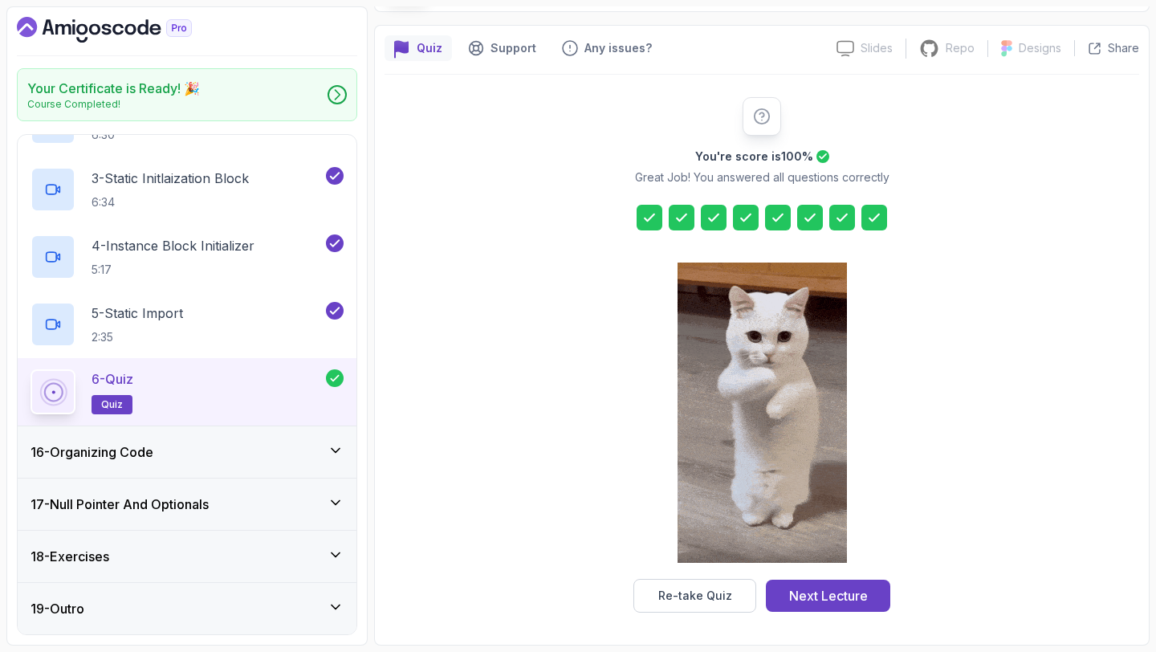
click at [189, 458] on div "16 - Organizing Code" at bounding box center [187, 451] width 313 height 19
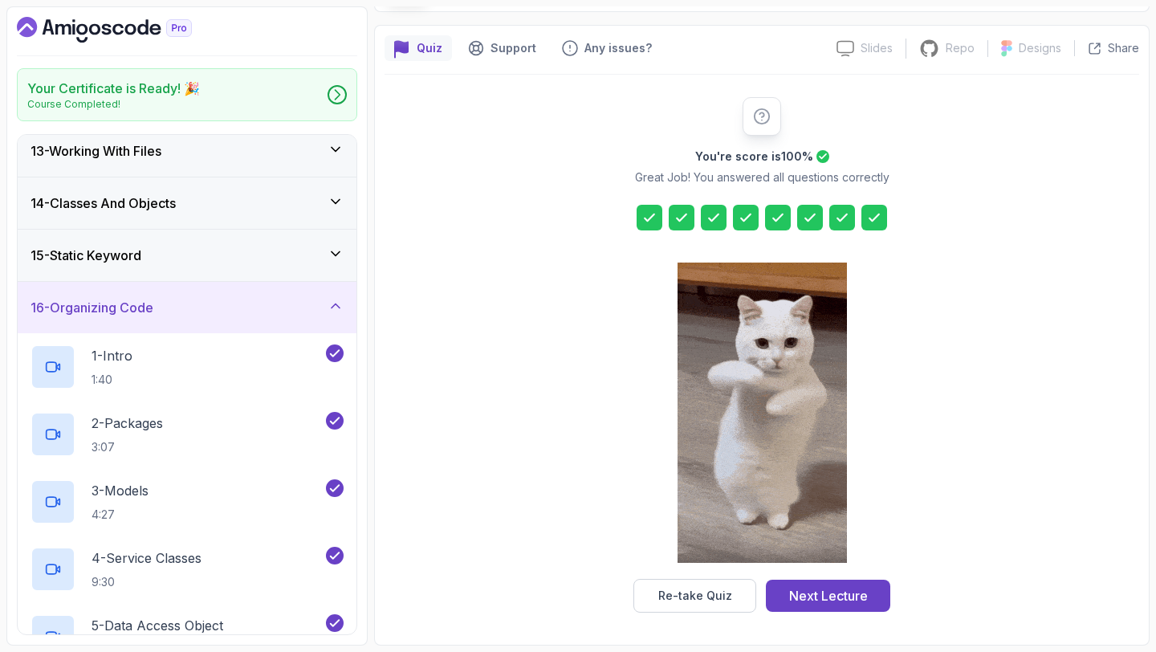
scroll to position [640, 0]
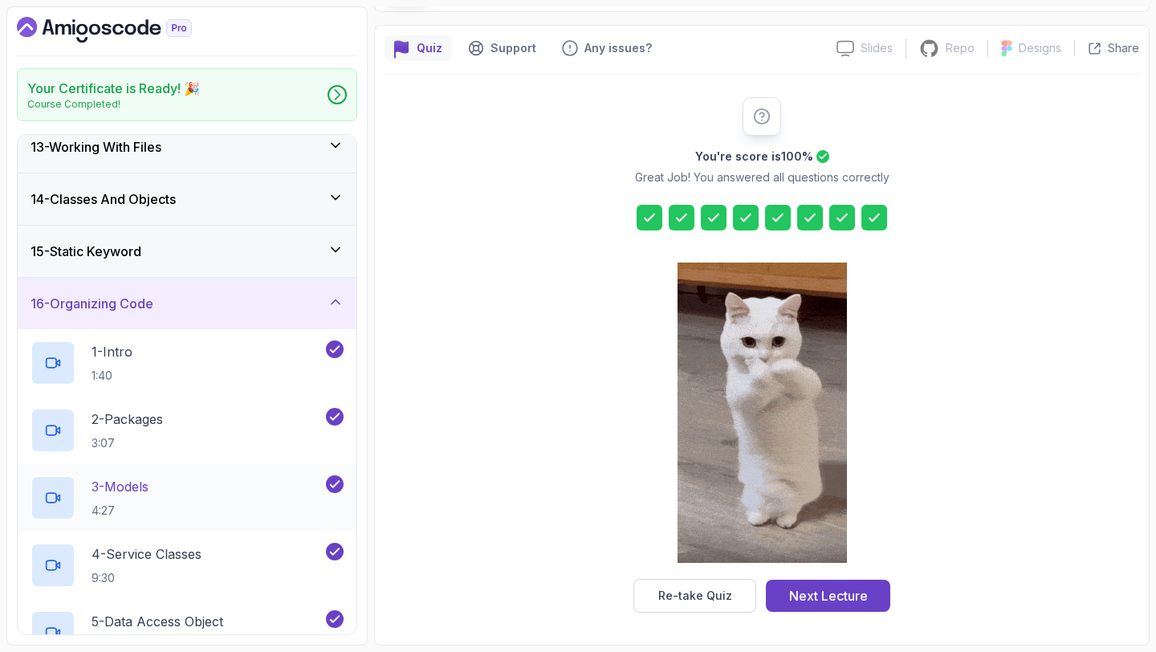
click at [136, 495] on p "3 - Models" at bounding box center [120, 486] width 57 height 19
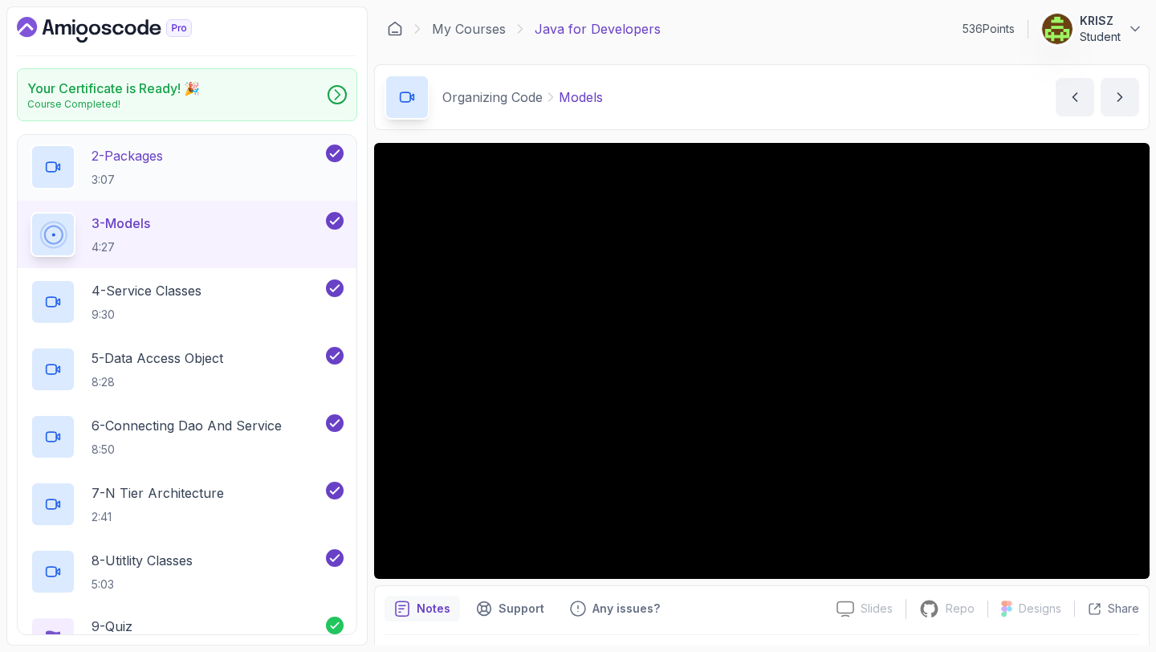
scroll to position [911, 0]
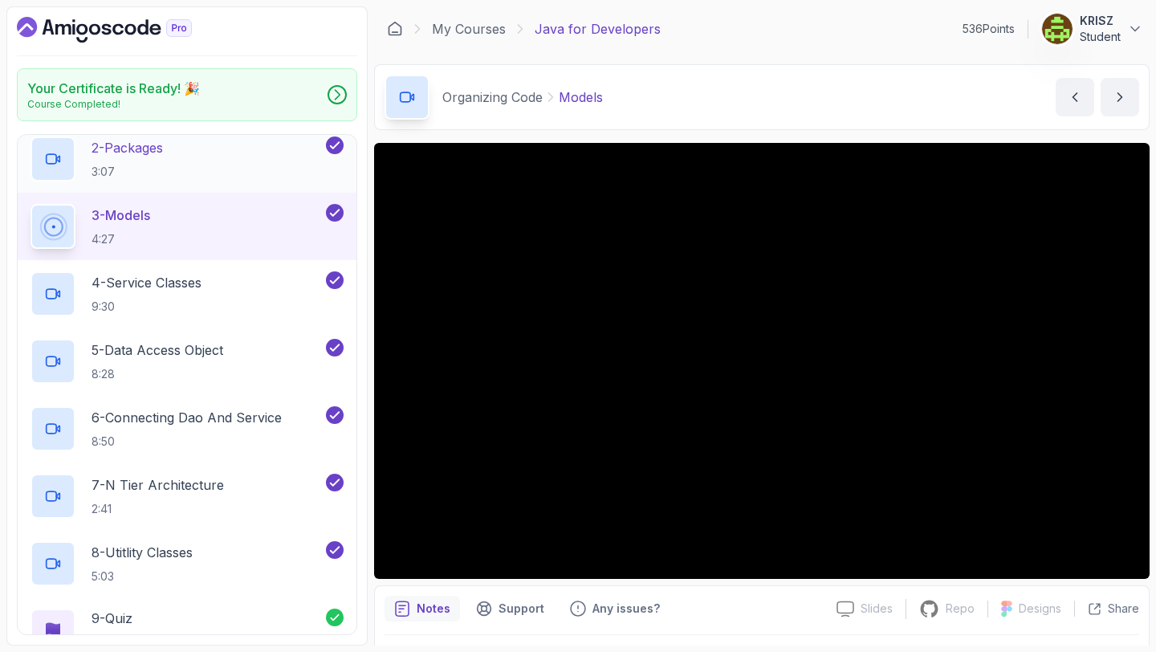
click at [179, 161] on div "2 - Packages 3:07" at bounding box center [177, 158] width 292 height 45
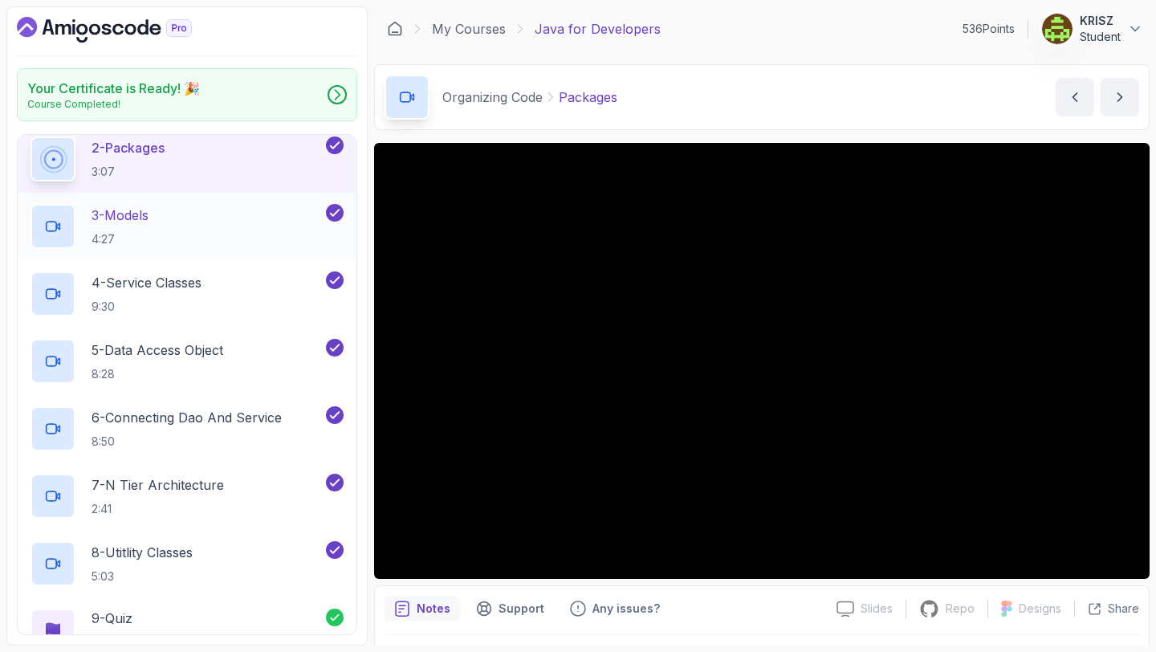
click at [229, 230] on div "3 - Models 4:27" at bounding box center [177, 226] width 292 height 45
